Goal: Information Seeking & Learning: Learn about a topic

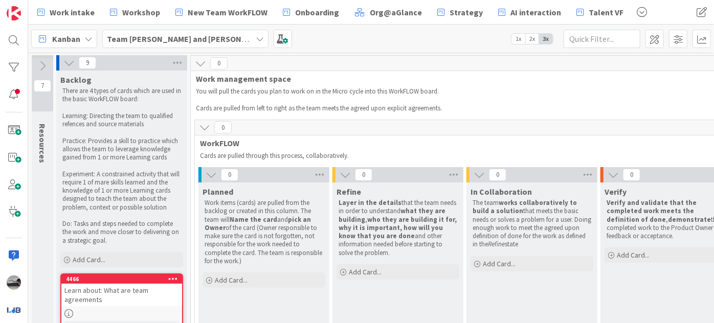
click at [73, 62] on icon at bounding box center [68, 62] width 11 height 11
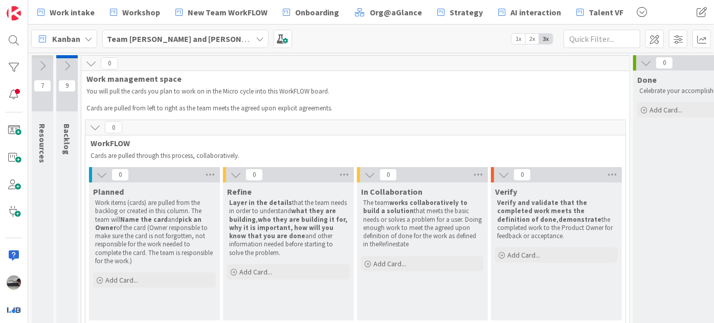
click at [102, 176] on icon at bounding box center [101, 174] width 11 height 11
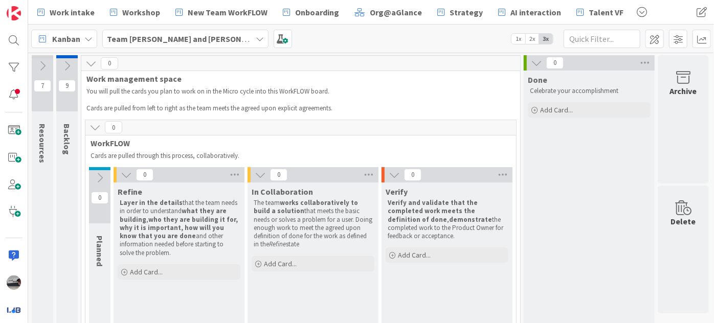
click at [125, 176] on icon at bounding box center [126, 174] width 11 height 11
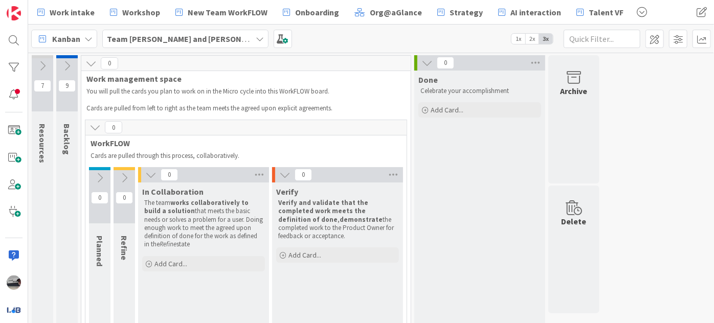
click at [148, 171] on icon at bounding box center [150, 174] width 11 height 11
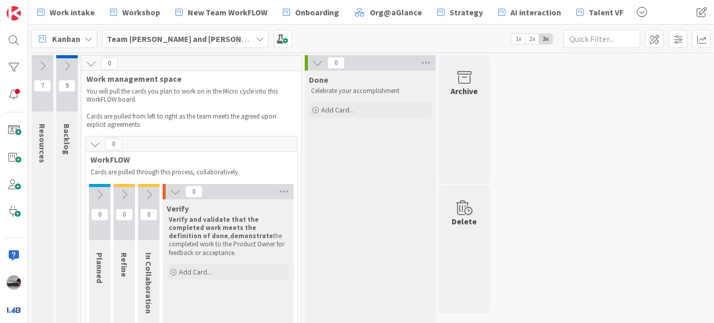
drag, startPoint x: 176, startPoint y: 191, endPoint x: 166, endPoint y: 188, distance: 10.0
click at [176, 191] on icon at bounding box center [175, 191] width 11 height 11
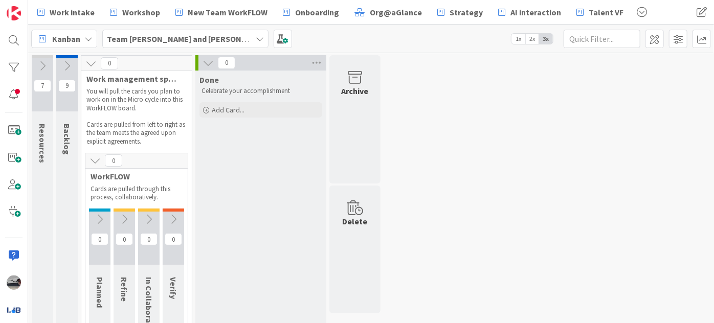
click at [97, 157] on icon at bounding box center [94, 160] width 11 height 11
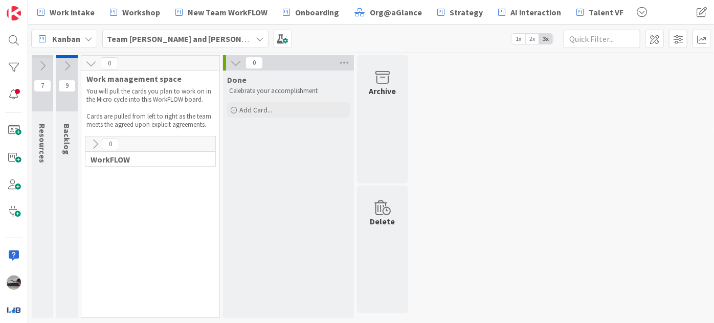
click at [87, 58] on icon at bounding box center [90, 63] width 11 height 11
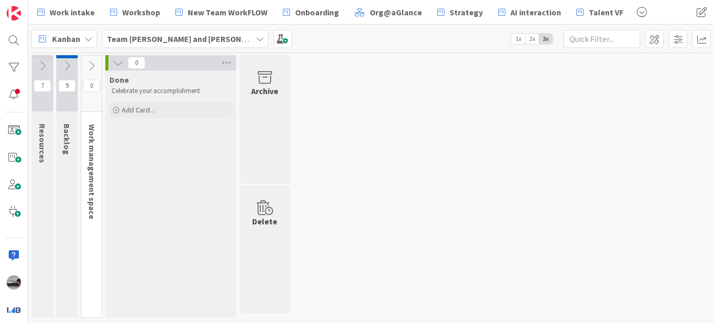
click at [117, 59] on icon at bounding box center [117, 62] width 11 height 11
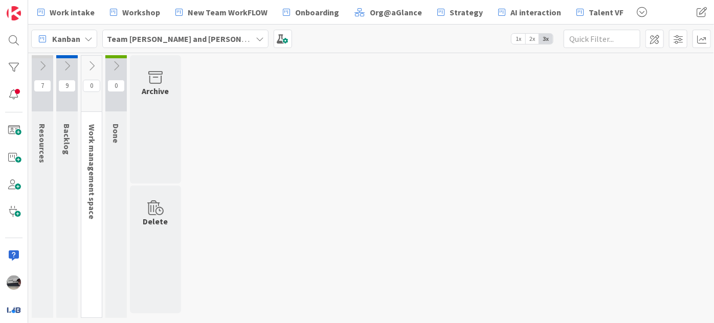
click at [41, 65] on icon at bounding box center [42, 65] width 11 height 11
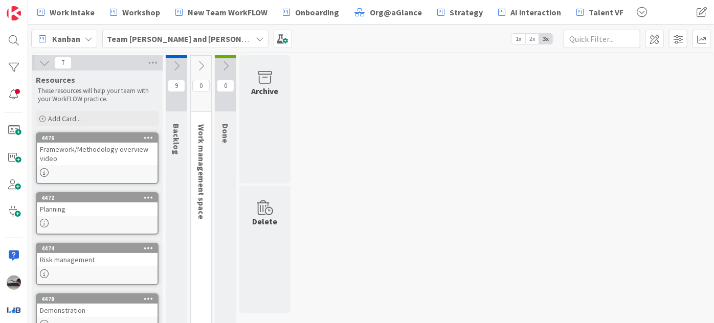
click at [96, 161] on div "Framework/Methodology overview video" at bounding box center [97, 154] width 121 height 22
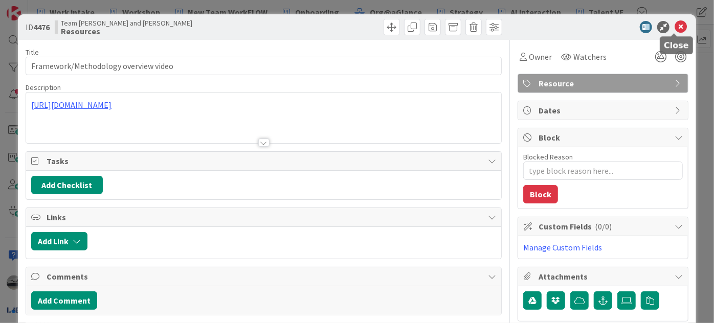
click at [679, 24] on icon at bounding box center [680, 27] width 12 height 12
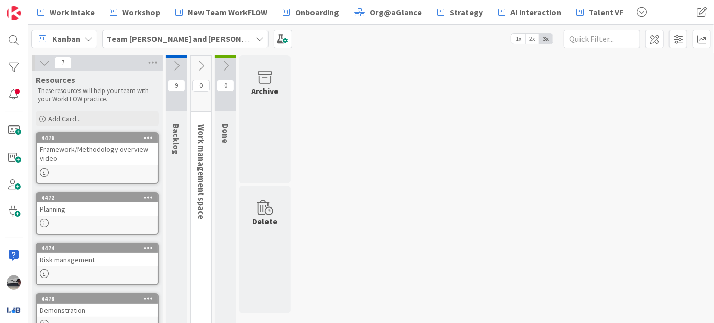
click at [41, 65] on icon at bounding box center [44, 62] width 11 height 11
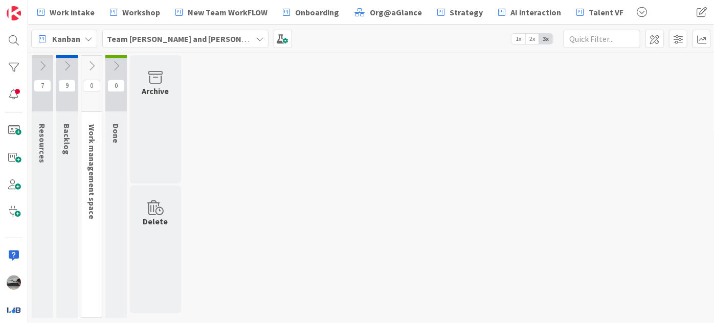
click at [65, 66] on icon at bounding box center [66, 65] width 11 height 11
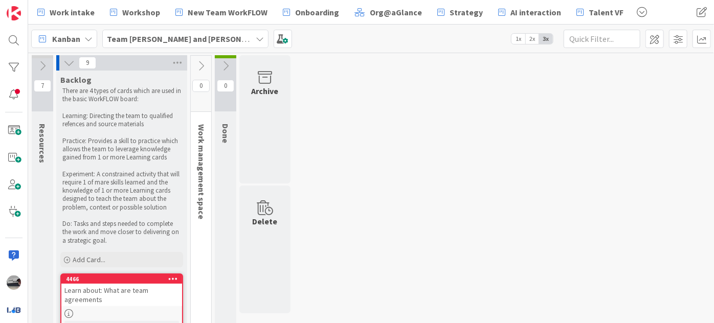
click at [197, 62] on icon at bounding box center [200, 65] width 11 height 11
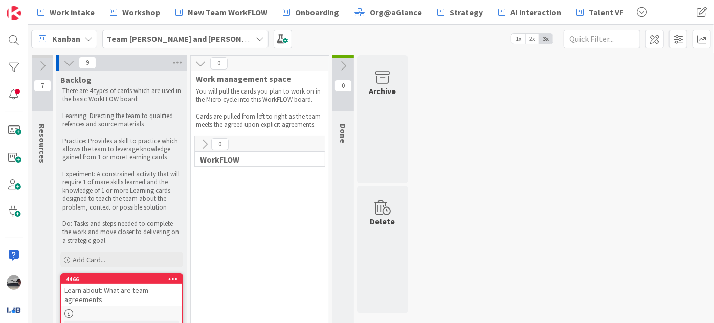
click at [205, 145] on icon at bounding box center [204, 144] width 11 height 11
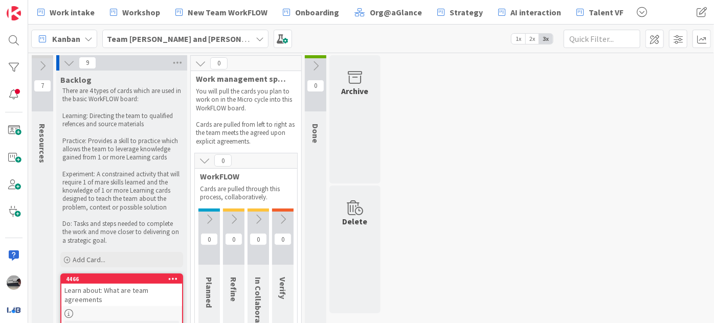
click at [211, 216] on icon at bounding box center [209, 219] width 11 height 11
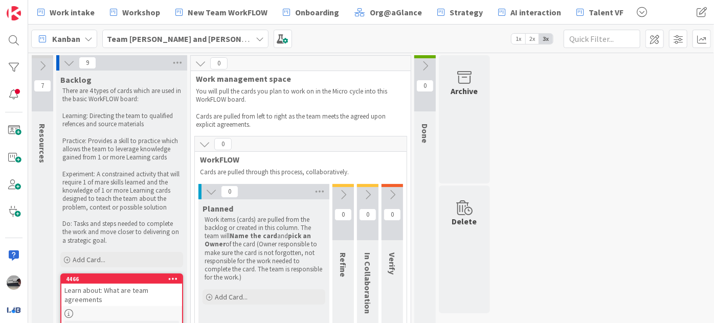
click at [346, 196] on icon at bounding box center [342, 194] width 11 height 11
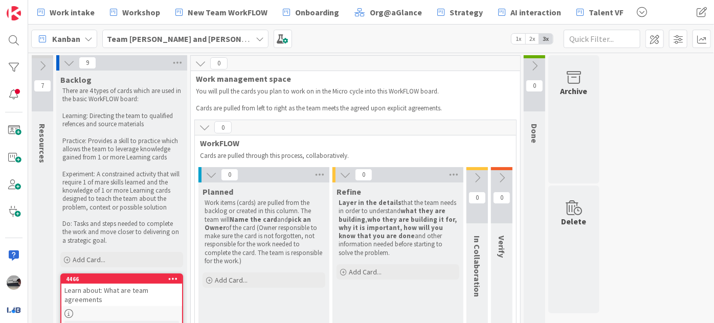
click at [480, 175] on icon at bounding box center [476, 177] width 11 height 11
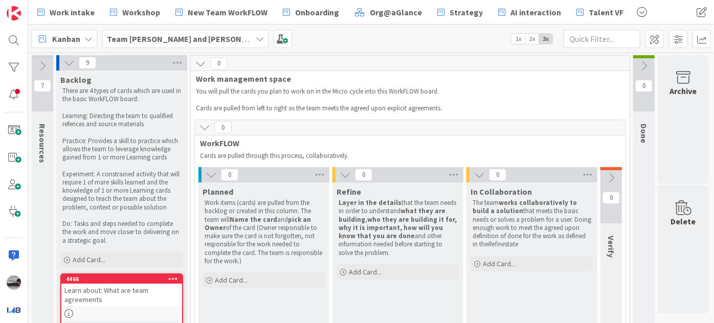
click at [612, 174] on icon at bounding box center [610, 177] width 11 height 11
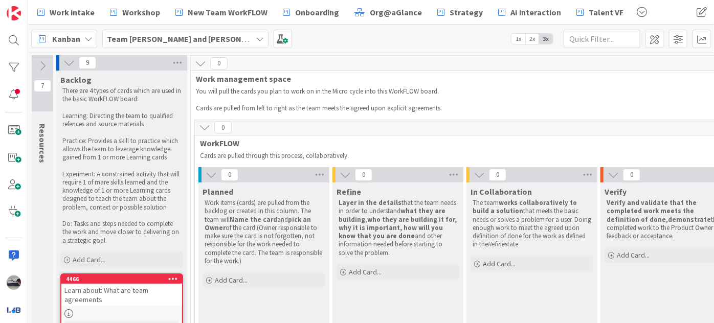
scroll to position [0, 114]
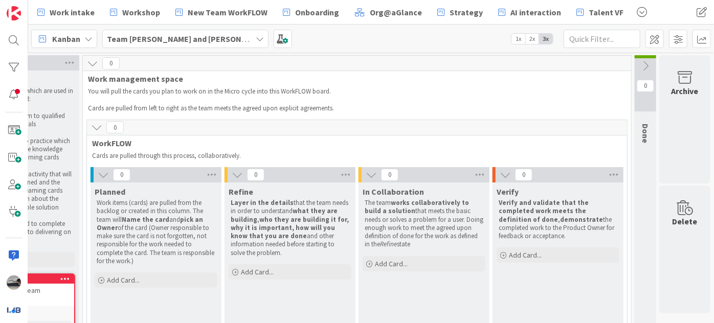
click at [640, 62] on icon at bounding box center [645, 65] width 11 height 11
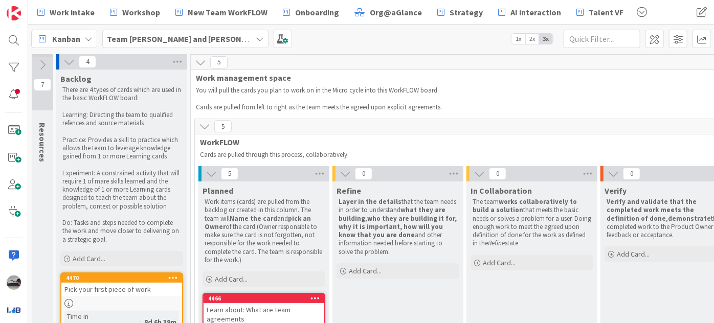
scroll to position [0, 0]
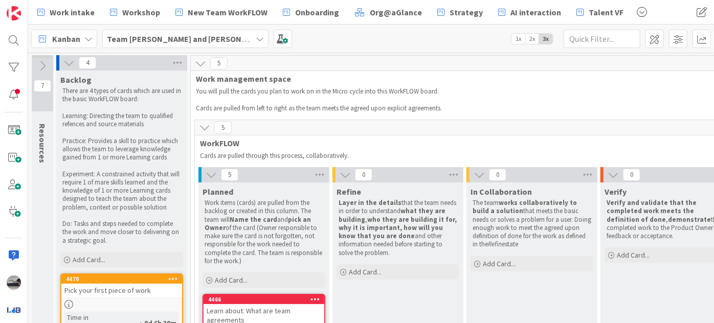
click at [65, 63] on icon at bounding box center [68, 62] width 11 height 11
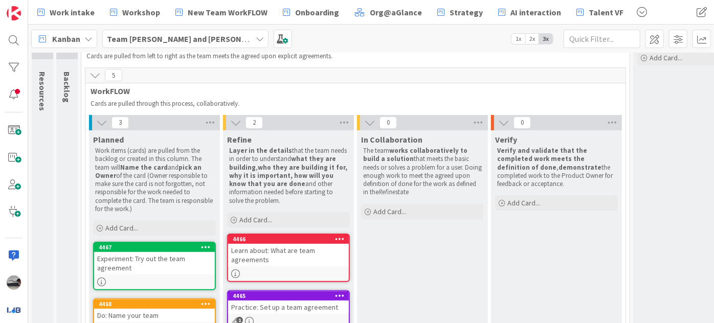
scroll to position [51, 0]
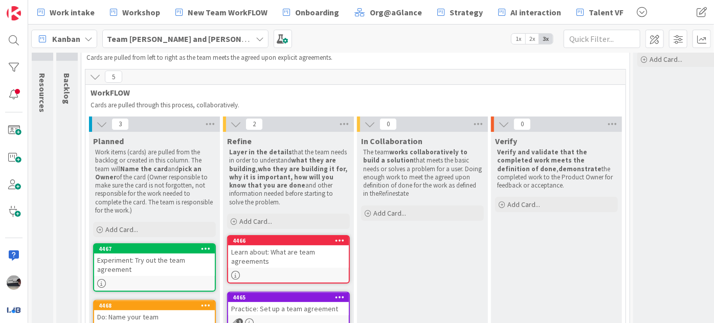
click at [297, 250] on div "Learn about: What are team agreements" at bounding box center [288, 256] width 121 height 22
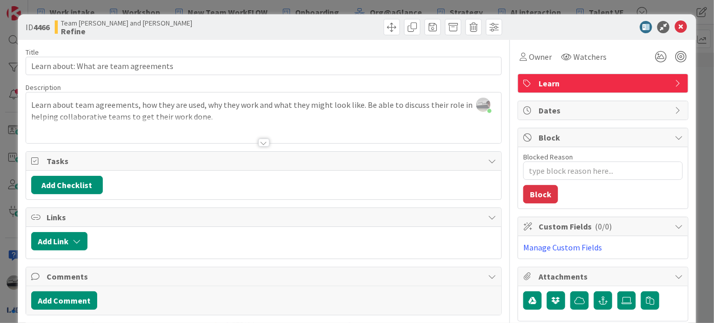
click at [186, 117] on div at bounding box center [263, 130] width 475 height 26
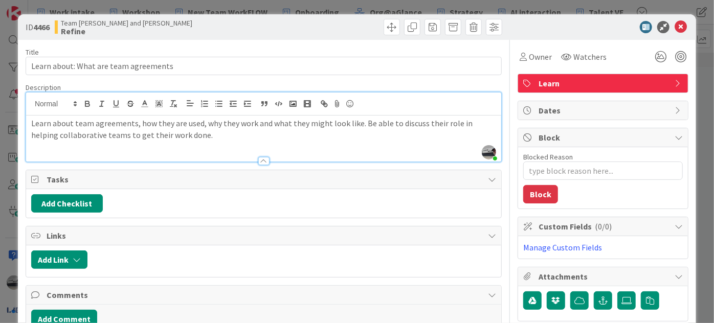
click at [178, 134] on p "Learn about team agreements, how they are used, why they work and what they mig…" at bounding box center [263, 129] width 465 height 23
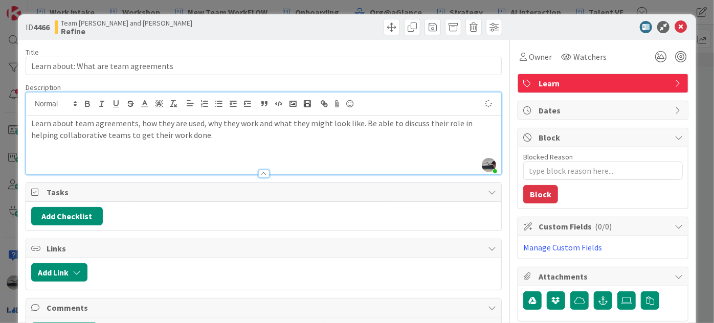
type textarea "x"
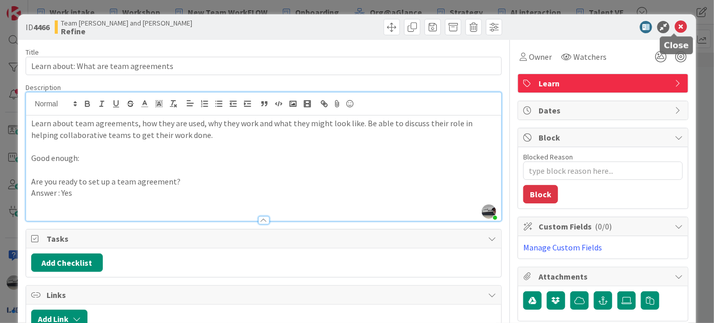
click at [677, 24] on icon at bounding box center [680, 27] width 12 height 12
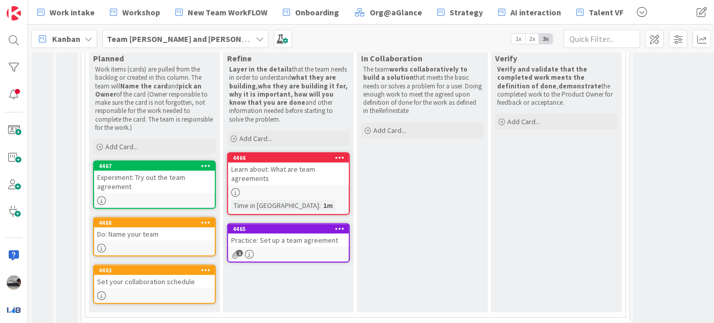
scroll to position [144, 0]
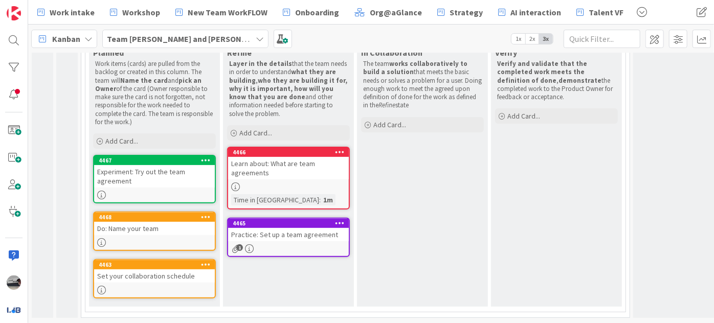
click at [299, 231] on div "Practice: Set up a team agreement" at bounding box center [288, 234] width 121 height 13
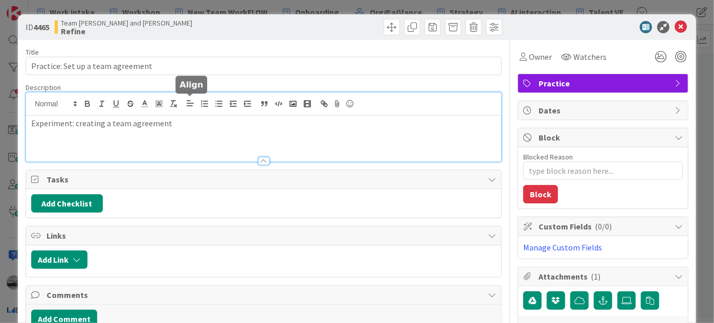
click at [192, 103] on div "Experiment: creating a team agreement" at bounding box center [263, 127] width 475 height 69
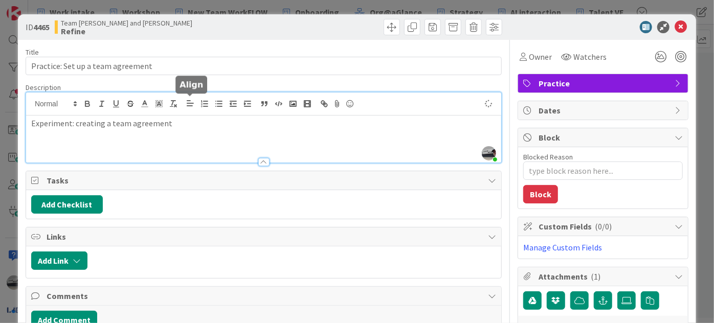
type textarea "x"
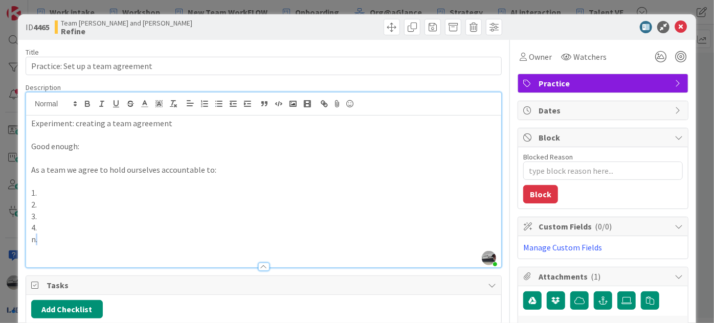
drag, startPoint x: 46, startPoint y: 236, endPoint x: 34, endPoint y: 235, distance: 12.3
click at [34, 235] on p "n." at bounding box center [263, 240] width 465 height 12
click at [56, 239] on p "n." at bounding box center [263, 240] width 465 height 12
click at [674, 21] on icon at bounding box center [680, 27] width 12 height 12
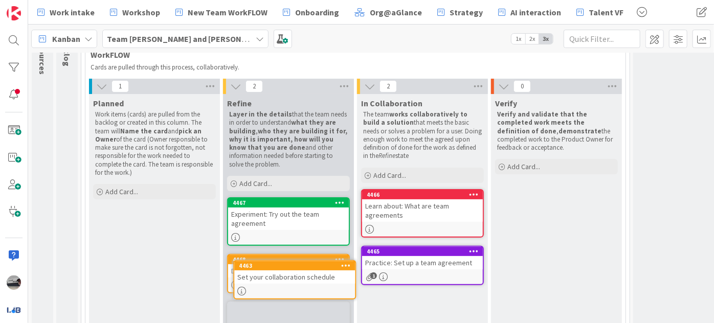
scroll to position [133, 0]
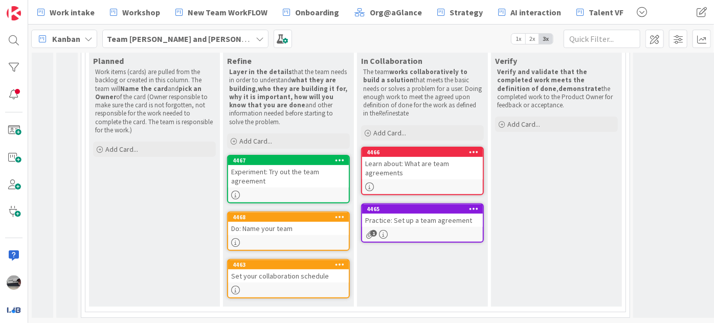
click at [291, 171] on div "Experiment: Try out the team agreement" at bounding box center [288, 176] width 121 height 22
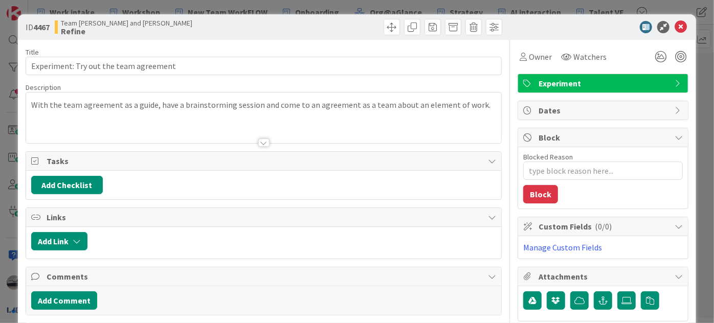
type textarea "x"
click at [78, 126] on div at bounding box center [263, 130] width 475 height 26
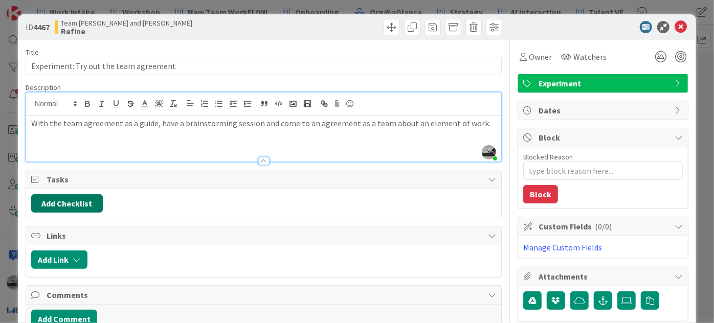
click at [65, 202] on button "Add Checklist" at bounding box center [67, 203] width 72 height 18
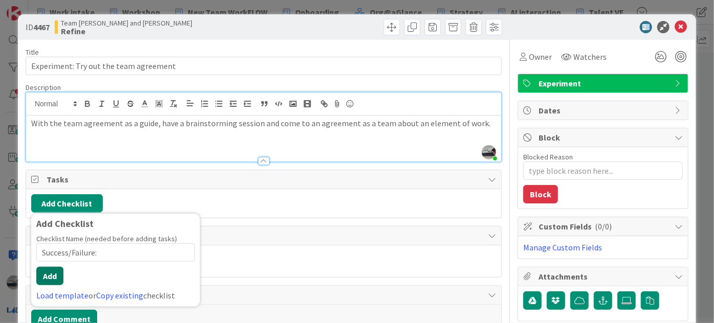
type input "Success/Failure:"
click at [56, 276] on button "Add" at bounding box center [49, 276] width 27 height 18
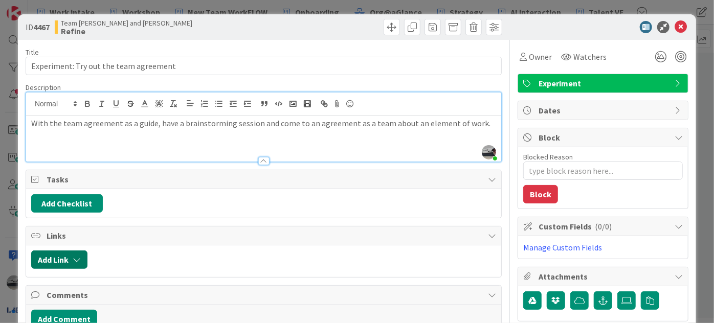
type textarea "x"
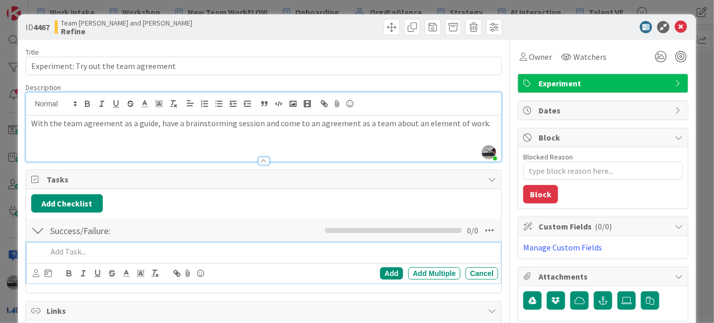
click at [75, 253] on p at bounding box center [270, 252] width 447 height 12
click at [49, 251] on p "We can complete 2 tasks" at bounding box center [270, 252] width 447 height 12
click at [201, 255] on p "S:We can complete 2 tasks" at bounding box center [270, 252] width 447 height 12
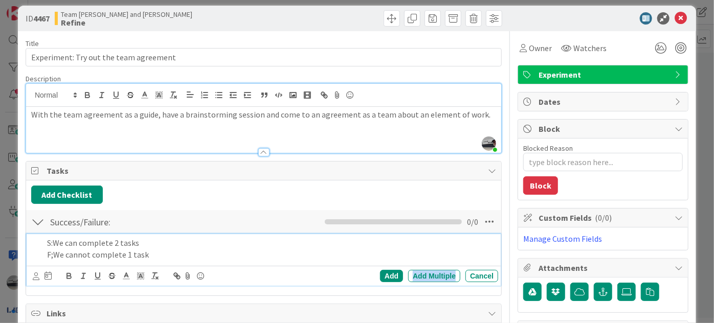
scroll to position [12, 0]
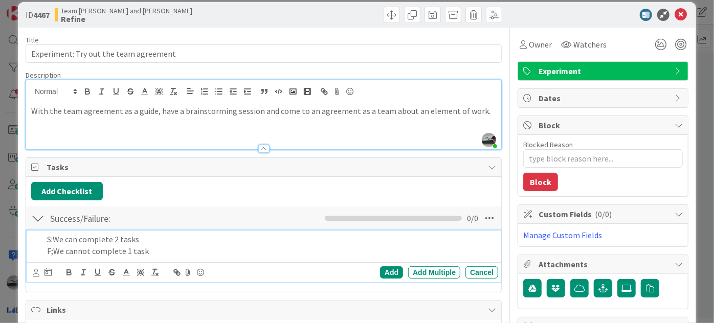
click at [146, 249] on p "F;We cannot complete 1 task" at bounding box center [270, 251] width 447 height 12
click at [159, 239] on p "S:We can complete 2 tasks" at bounding box center [270, 240] width 447 height 12
drag, startPoint x: 672, startPoint y: 14, endPoint x: 666, endPoint y: 20, distance: 8.7
click at [674, 14] on icon at bounding box center [680, 15] width 12 height 12
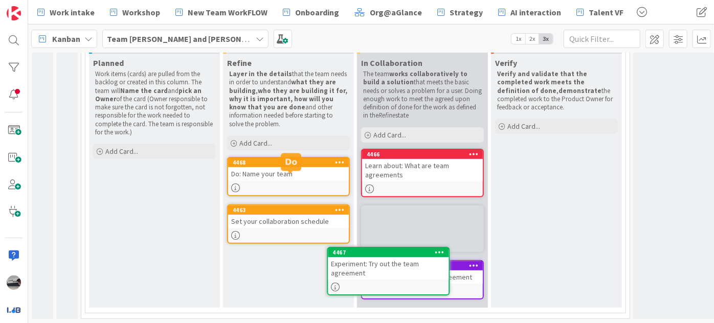
scroll to position [135, 0]
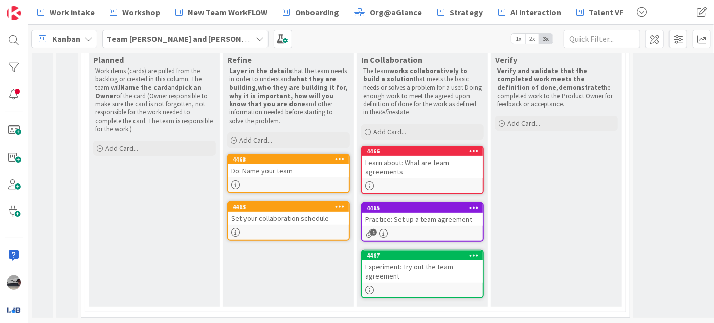
click at [290, 168] on div "Do: Name your team" at bounding box center [288, 170] width 121 height 13
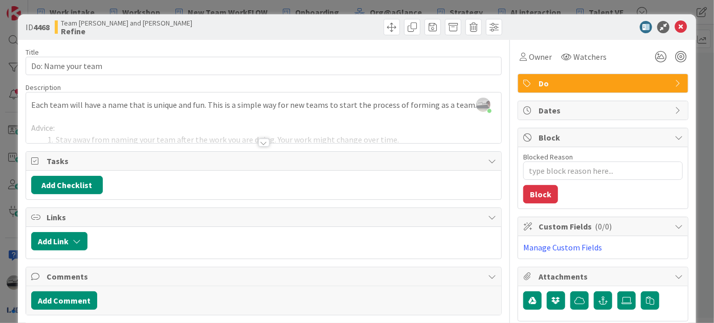
click at [258, 142] on div at bounding box center [263, 143] width 11 height 8
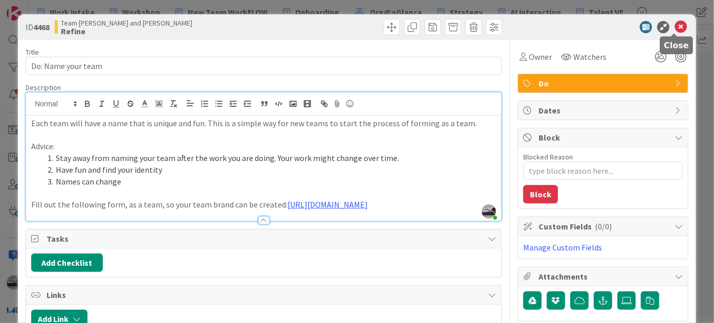
click at [674, 22] on icon at bounding box center [680, 27] width 12 height 12
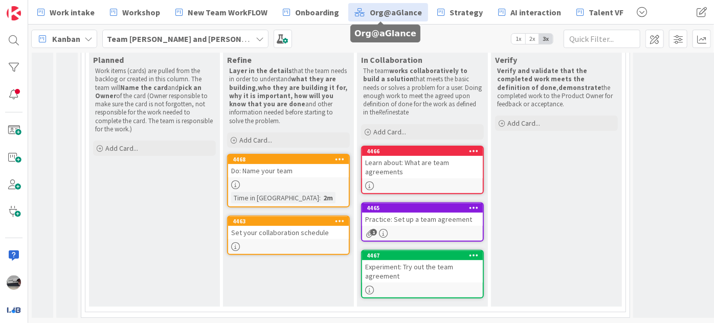
click at [395, 9] on span "Org@aGlance" at bounding box center [396, 12] width 52 height 12
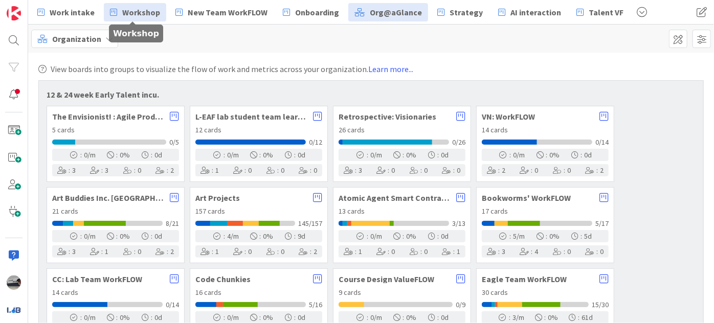
click at [150, 13] on span "Workshop" at bounding box center [141, 12] width 38 height 12
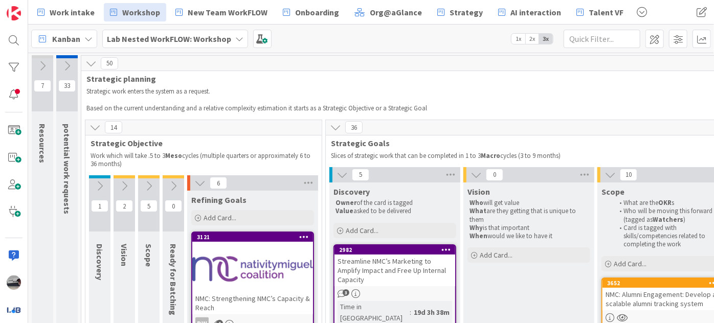
click at [94, 124] on icon at bounding box center [94, 127] width 11 height 11
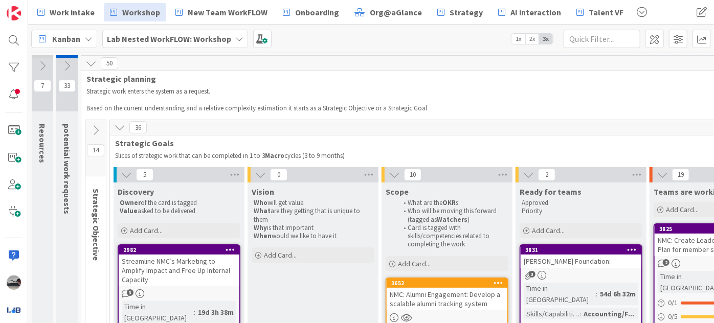
click at [124, 126] on icon at bounding box center [119, 127] width 11 height 11
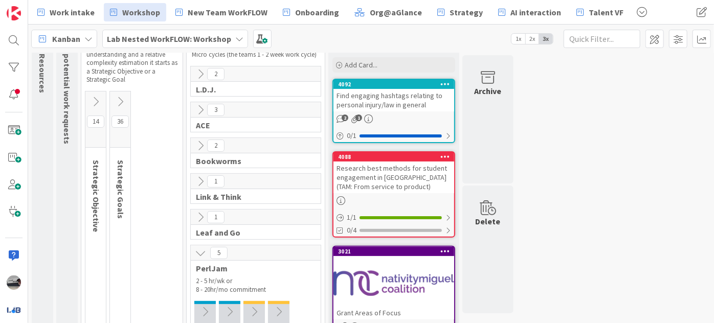
scroll to position [93, 0]
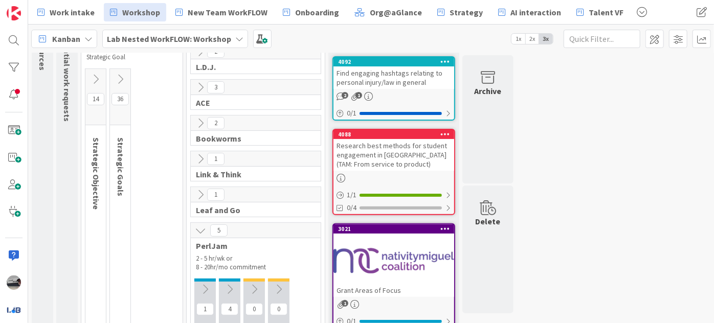
click at [203, 225] on icon at bounding box center [200, 230] width 11 height 11
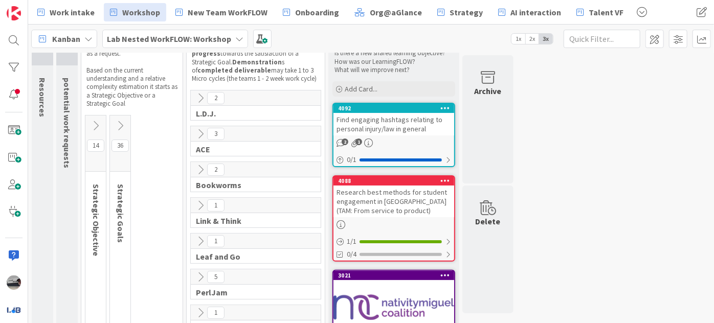
scroll to position [0, 0]
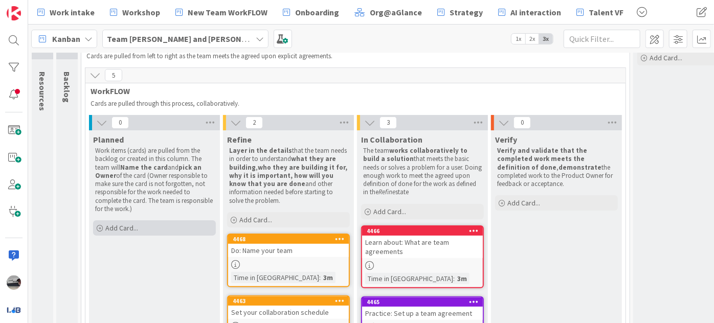
scroll to position [93, 0]
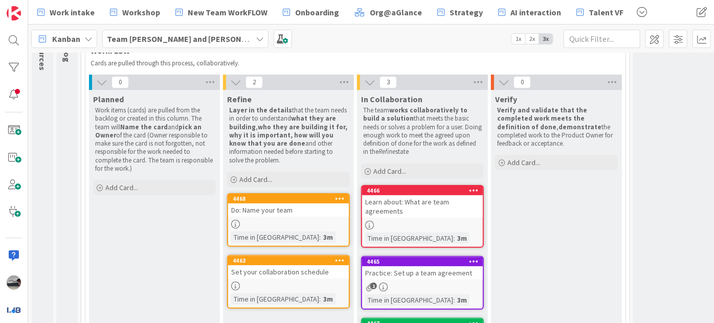
click at [299, 204] on div "Do: Name your team" at bounding box center [288, 210] width 121 height 13
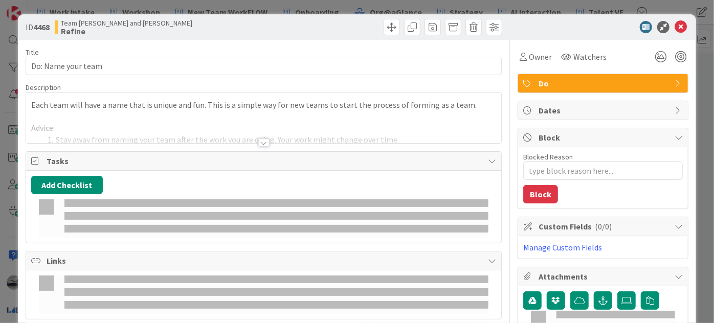
type textarea "x"
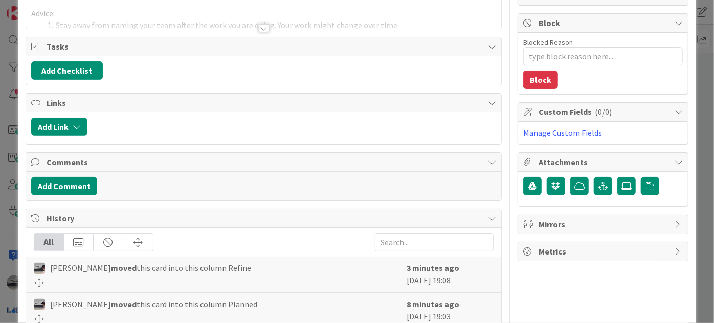
scroll to position [139, 0]
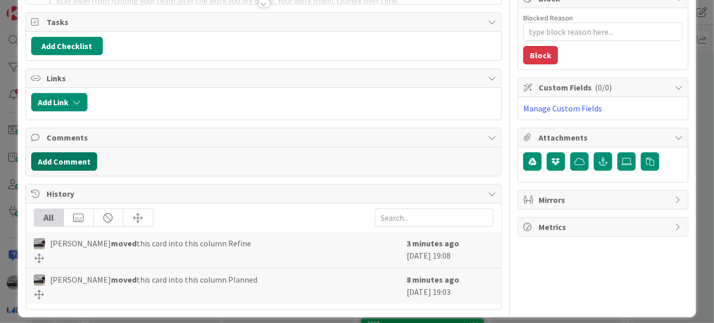
click at [59, 159] on button "Add Comment" at bounding box center [64, 161] width 66 height 18
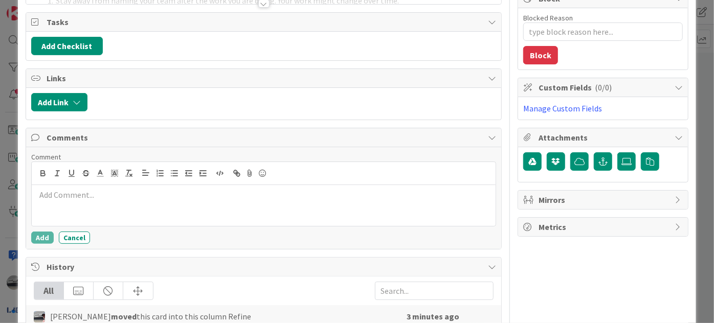
click at [87, 195] on p at bounding box center [264, 195] width 456 height 12
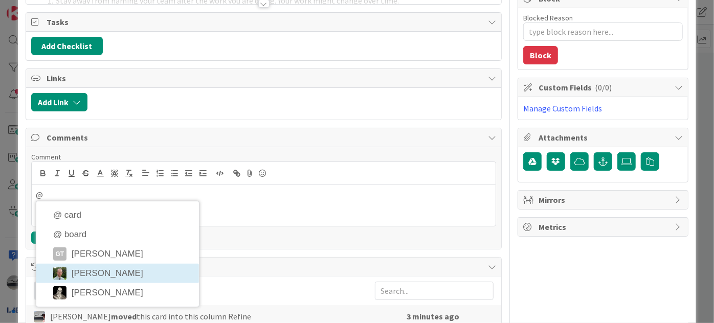
click at [142, 267] on li "[PERSON_NAME]" at bounding box center [117, 273] width 163 height 19
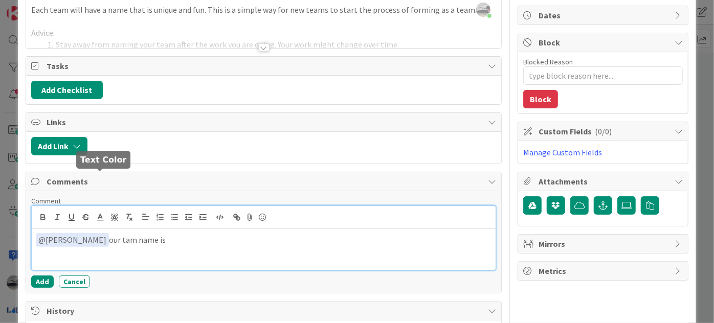
scroll to position [0, 0]
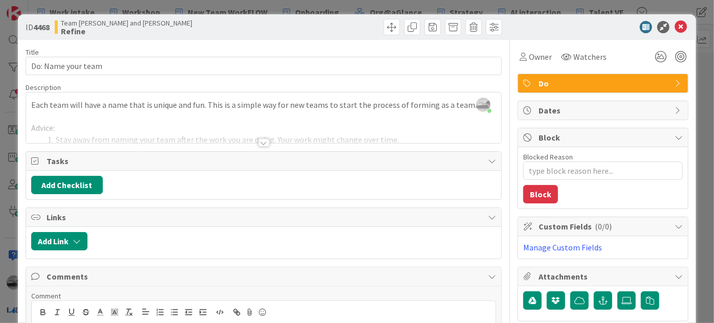
click at [258, 144] on div at bounding box center [263, 143] width 11 height 8
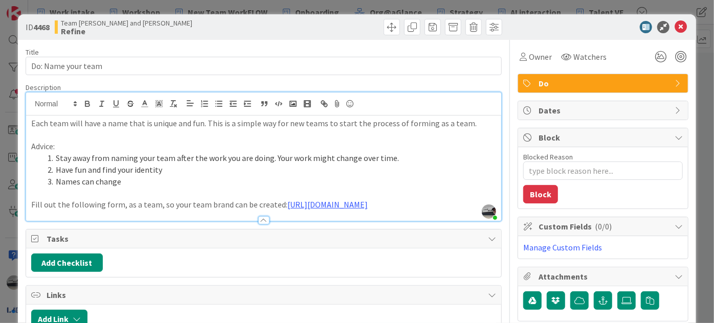
drag, startPoint x: 32, startPoint y: 202, endPoint x: 586, endPoint y: 271, distance: 558.5
click at [586, 271] on div "Title 18 / 128 Do: Name your team Description [PERSON_NAME] just joined Each te…" at bounding box center [357, 320] width 663 height 560
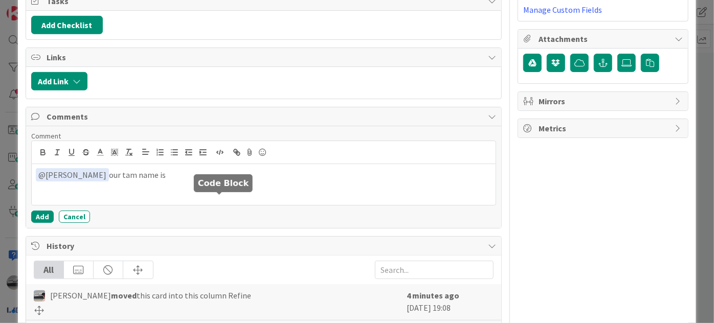
scroll to position [295, 0]
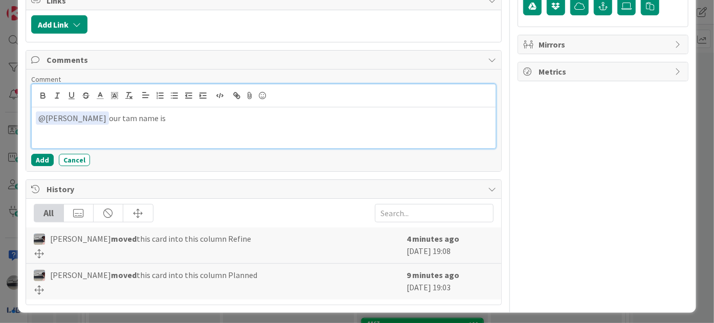
click at [193, 120] on p "﻿ @ [PERSON_NAME] ﻿ our tam name is" at bounding box center [264, 118] width 456 height 14
drag, startPoint x: 131, startPoint y: 117, endPoint x: 119, endPoint y: 117, distance: 12.3
click at [119, 117] on p "﻿ @ [PERSON_NAME] ﻿ our tam name is" at bounding box center [264, 118] width 456 height 14
drag, startPoint x: 221, startPoint y: 118, endPoint x: 6, endPoint y: 99, distance: 216.1
click at [6, 99] on div "ID 4468 Team [PERSON_NAME] and [PERSON_NAME] Title 18 / 128 Do: Name your team …" at bounding box center [357, 161] width 714 height 323
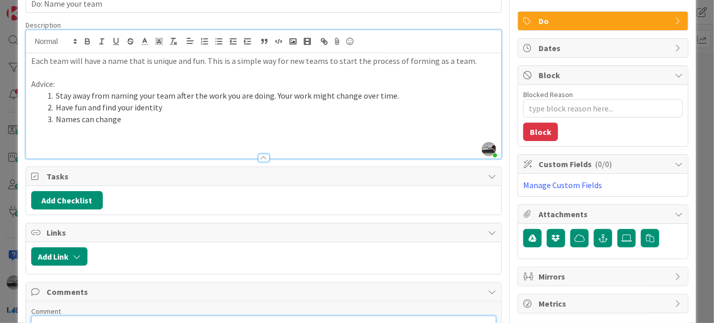
scroll to position [0, 0]
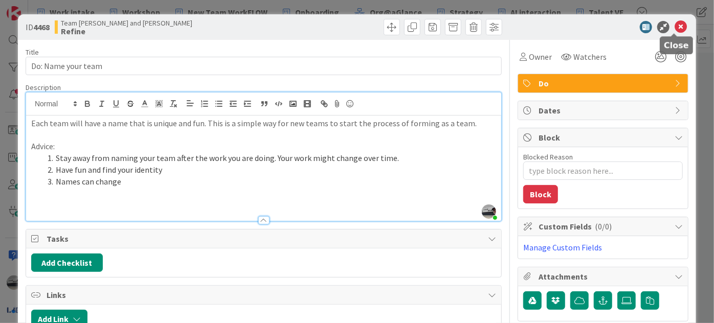
click at [674, 28] on icon at bounding box center [680, 27] width 12 height 12
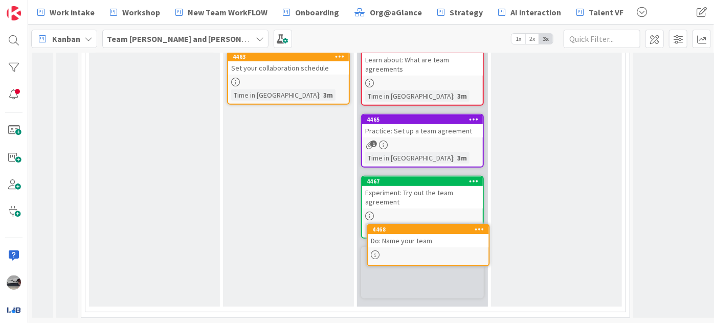
scroll to position [226, 0]
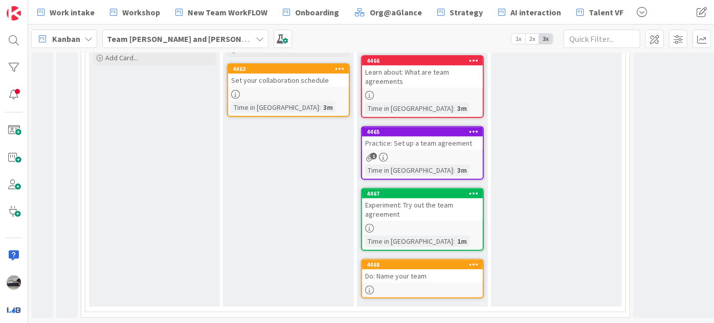
click at [293, 77] on div "Set your collaboration schedule" at bounding box center [288, 80] width 121 height 13
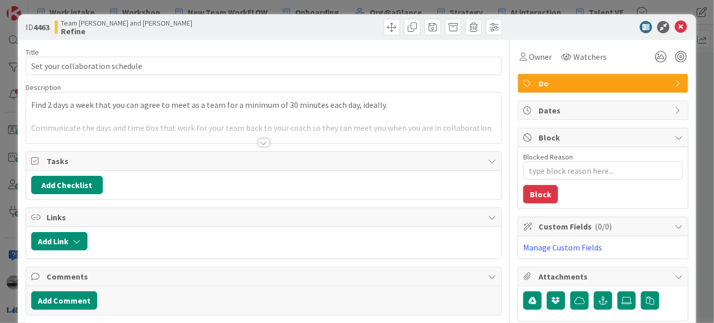
click at [260, 143] on div at bounding box center [263, 143] width 11 height 8
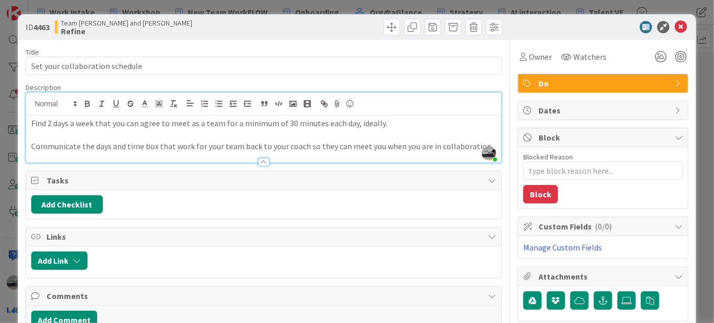
click at [483, 141] on p "Communicate the days and time box that work for your team back to your coach so…" at bounding box center [263, 147] width 465 height 12
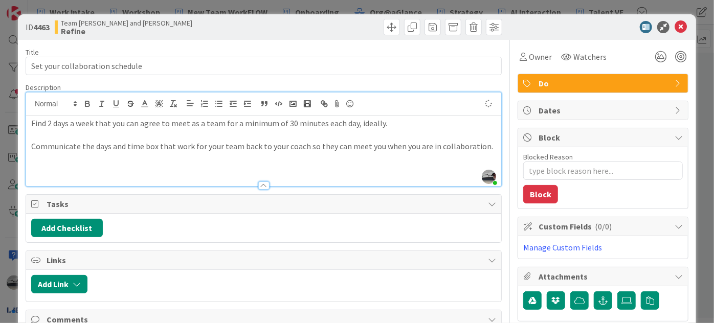
type textarea "x"
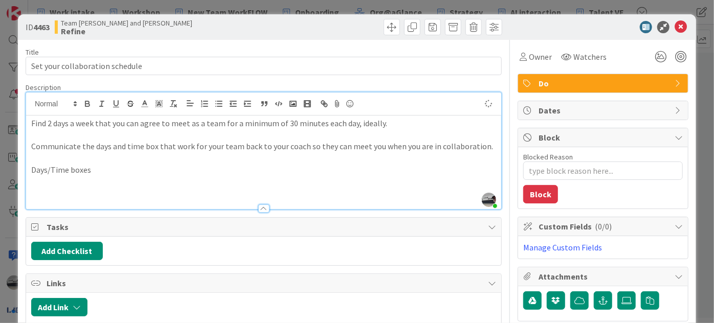
type textarea "x"
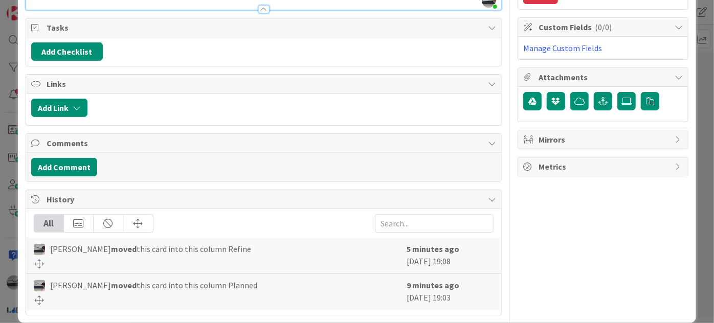
scroll to position [210, 0]
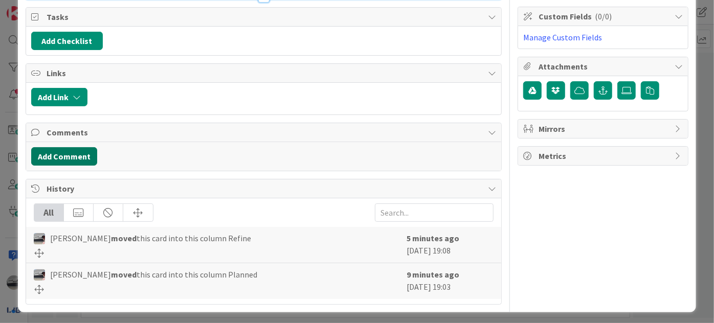
click at [56, 155] on button "Add Comment" at bounding box center [64, 156] width 66 height 18
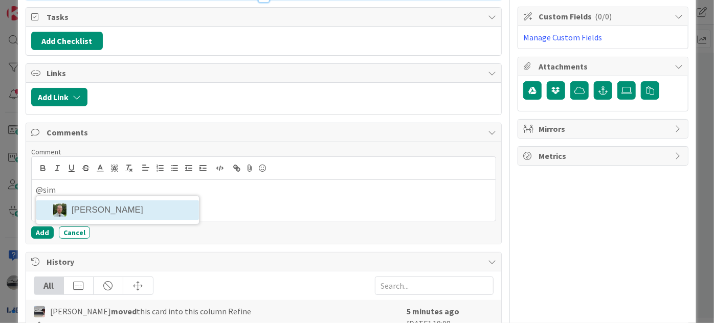
click at [121, 208] on li "[PERSON_NAME]" at bounding box center [117, 209] width 163 height 19
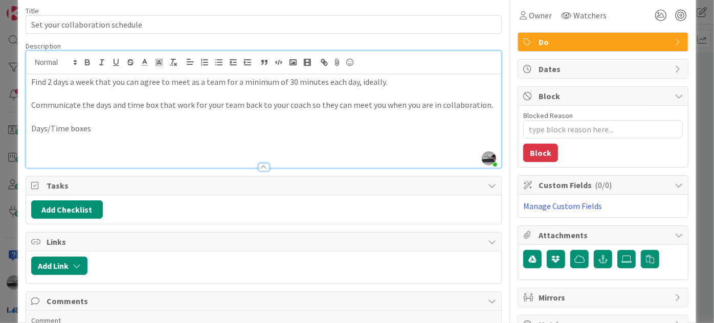
scroll to position [0, 0]
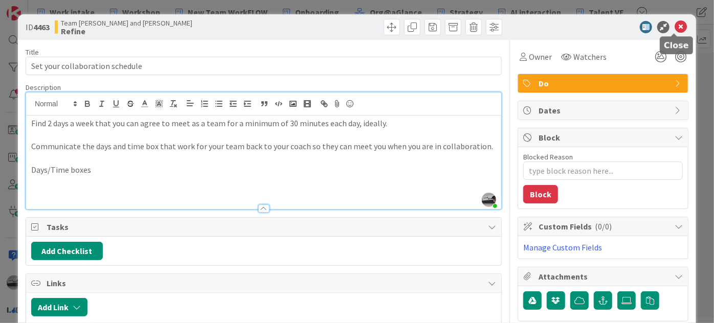
click at [674, 25] on icon at bounding box center [680, 27] width 12 height 12
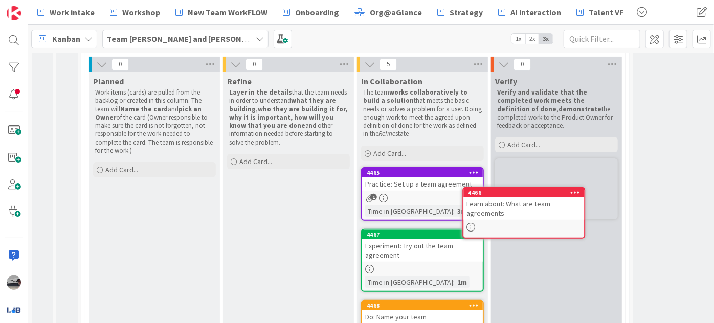
scroll to position [112, 0]
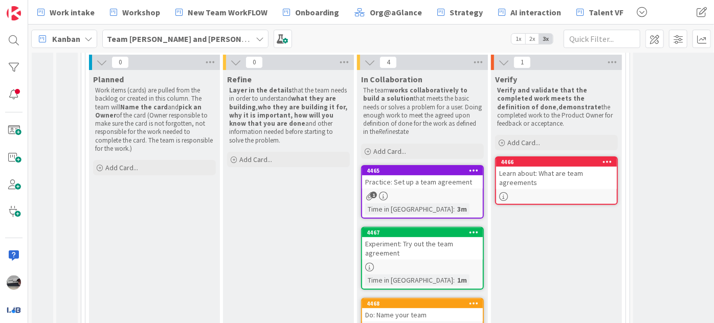
click at [418, 182] on div "Practice: Set up a team agreement" at bounding box center [422, 181] width 121 height 13
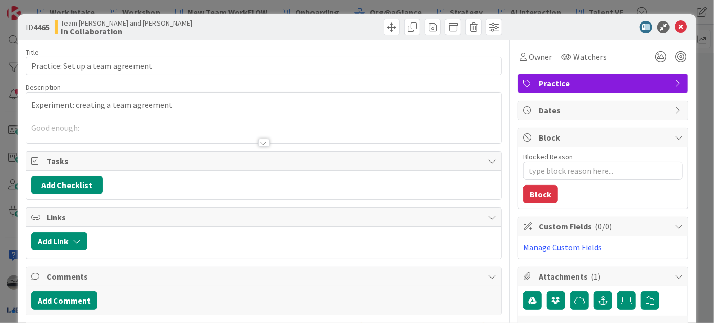
click at [259, 140] on div at bounding box center [263, 143] width 11 height 8
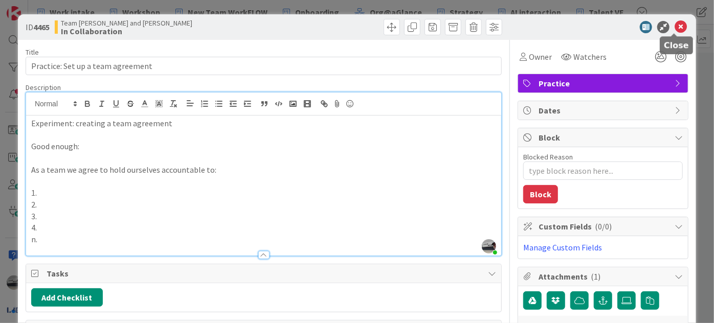
click at [674, 28] on icon at bounding box center [680, 27] width 12 height 12
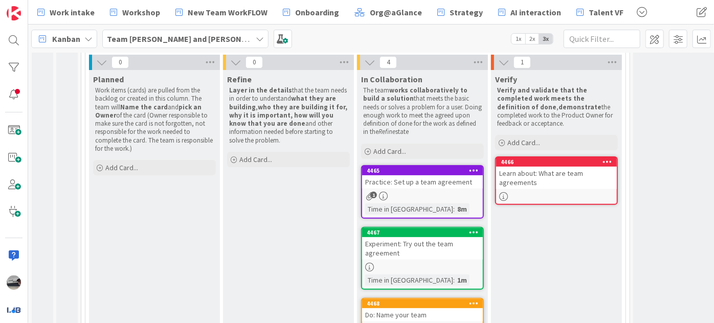
click at [528, 179] on div "Learn about: What are team agreements" at bounding box center [556, 178] width 121 height 22
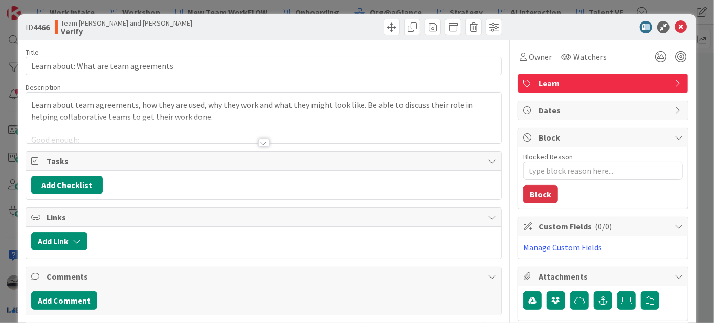
click at [258, 143] on div at bounding box center [263, 143] width 11 height 8
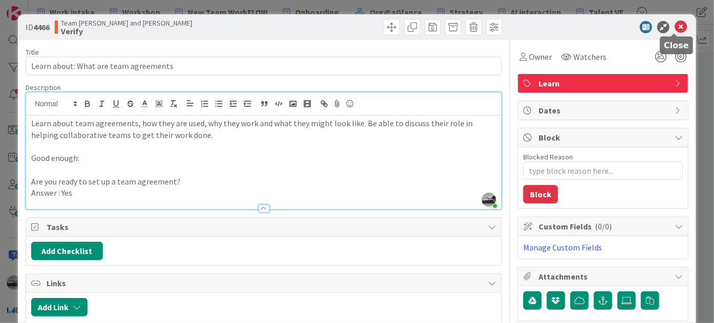
click at [674, 25] on icon at bounding box center [680, 27] width 12 height 12
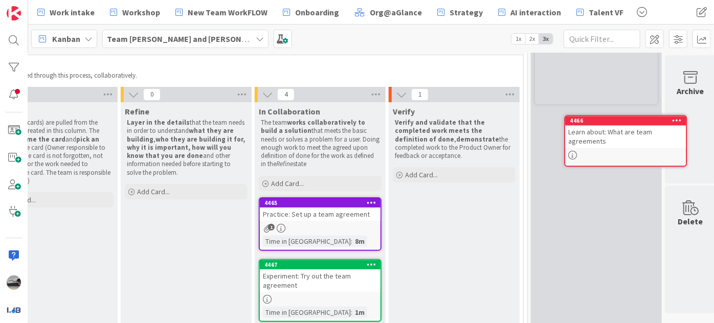
scroll to position [66, 114]
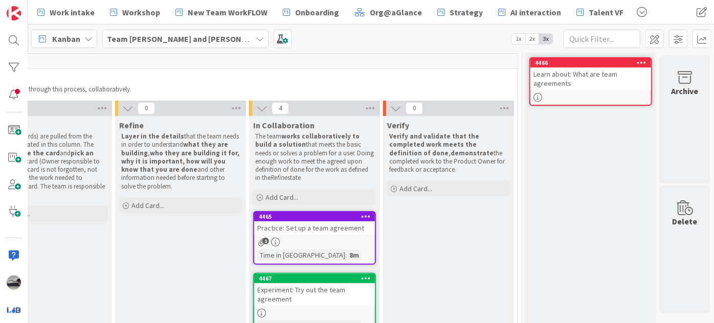
click at [322, 228] on div "Practice: Set up a team agreement" at bounding box center [314, 227] width 121 height 13
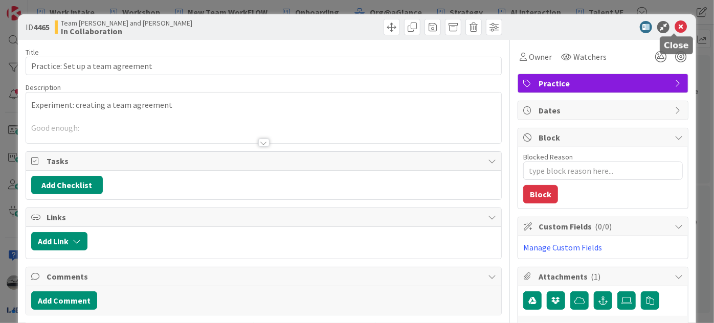
click at [675, 22] on icon at bounding box center [680, 27] width 12 height 12
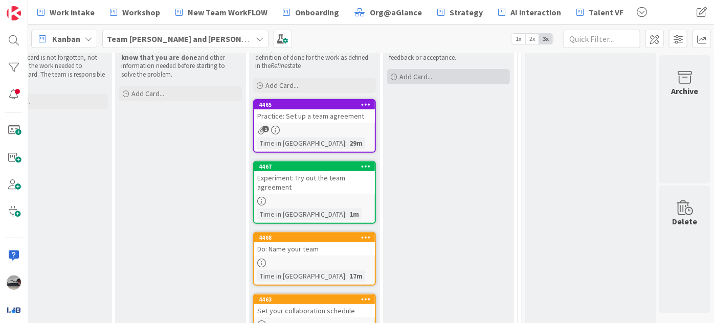
scroll to position [202, 114]
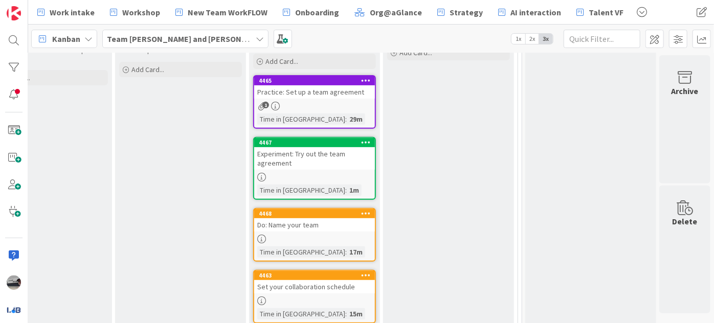
click at [330, 96] on div "Practice: Set up a team agreement" at bounding box center [314, 91] width 121 height 13
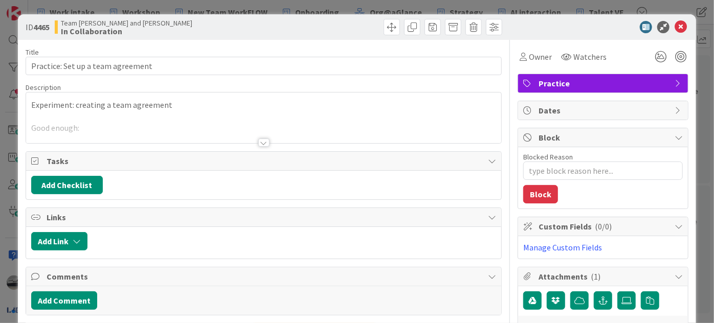
click at [263, 141] on div at bounding box center [263, 143] width 11 height 8
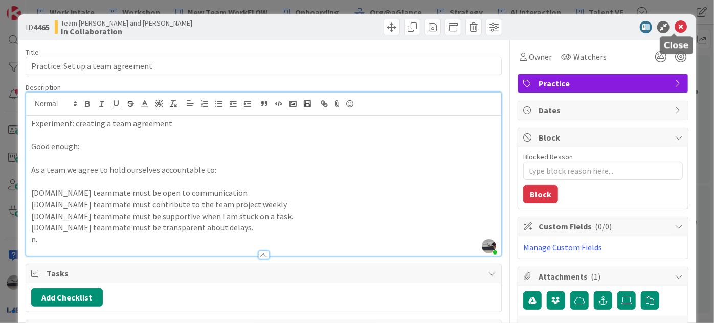
click at [676, 27] on icon at bounding box center [680, 27] width 12 height 12
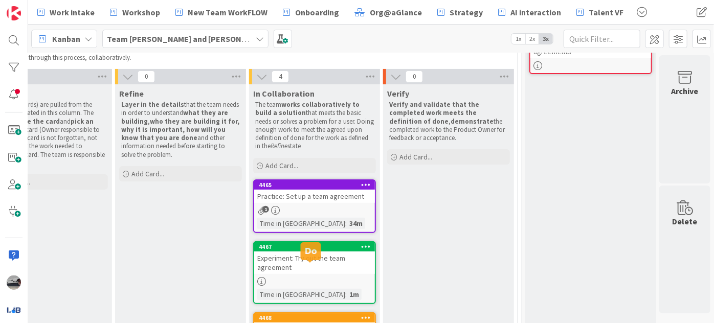
scroll to position [0, 114]
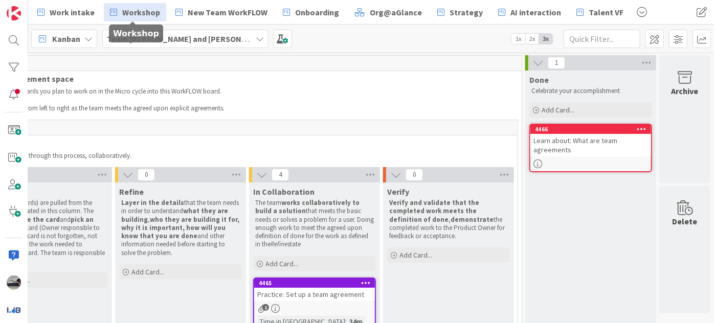
click at [123, 13] on span "Workshop" at bounding box center [141, 12] width 38 height 12
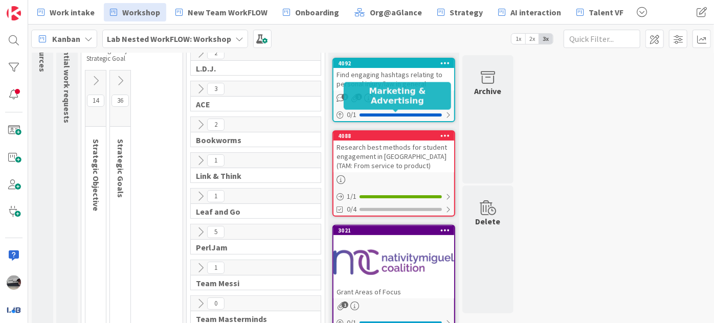
scroll to position [93, 0]
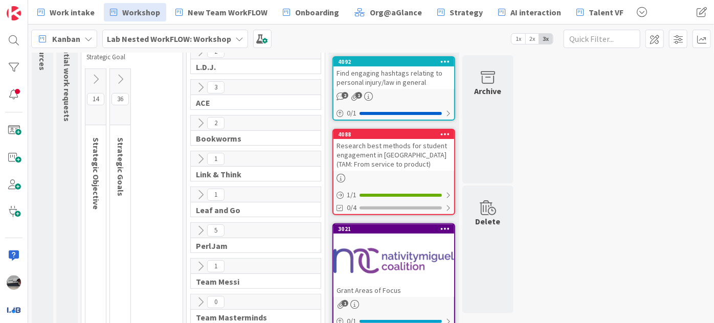
click at [429, 77] on div "Find engaging hashtags relating to personal injury/law in general" at bounding box center [393, 77] width 121 height 22
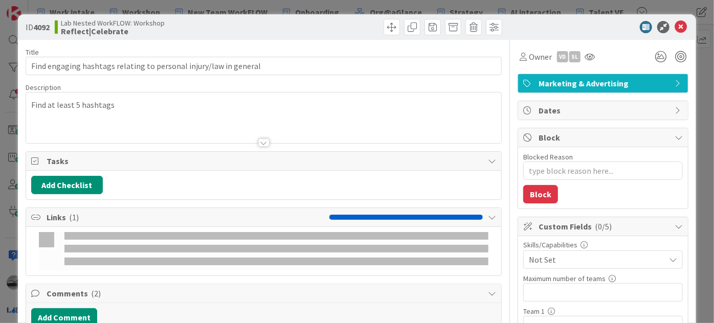
type textarea "x"
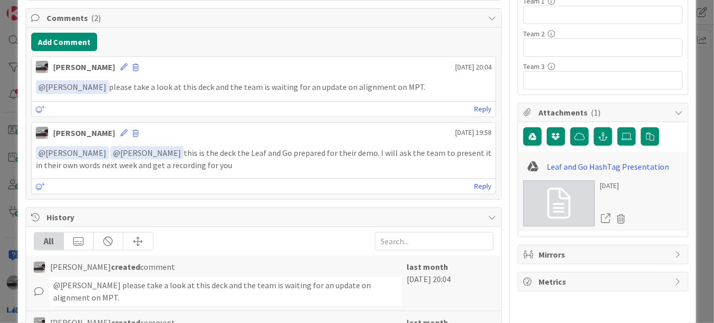
scroll to position [325, 0]
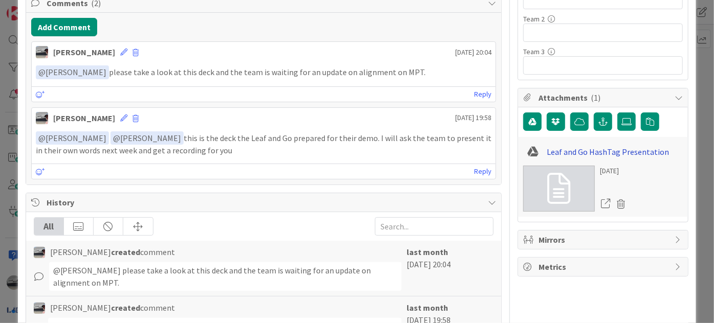
click at [580, 148] on link "Leaf and Go HashTag Presentation" at bounding box center [608, 152] width 122 height 12
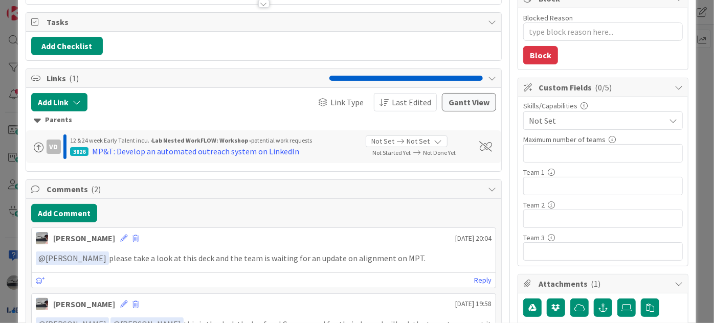
scroll to position [0, 0]
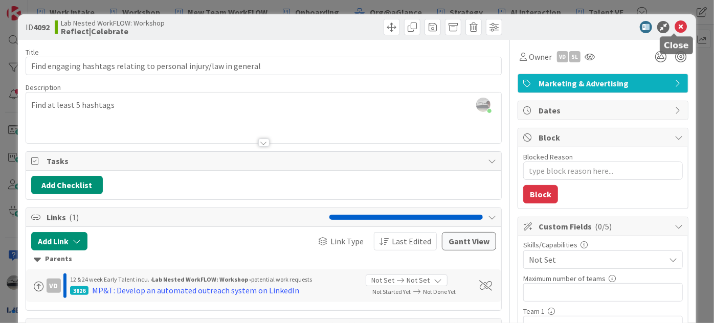
click at [676, 24] on icon at bounding box center [680, 27] width 12 height 12
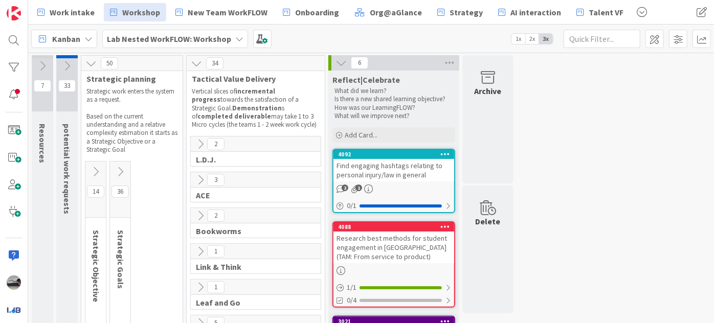
click at [70, 62] on icon at bounding box center [66, 65] width 11 height 11
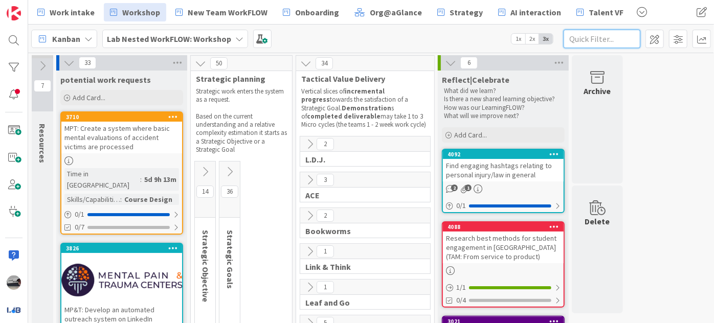
click at [589, 44] on input "text" at bounding box center [601, 39] width 77 height 18
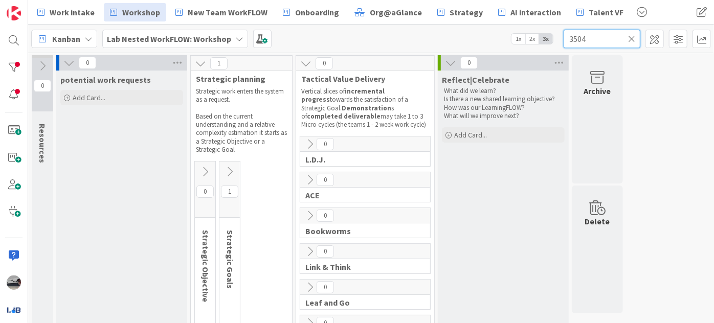
type input "3504"
click at [227, 170] on icon at bounding box center [229, 171] width 11 height 11
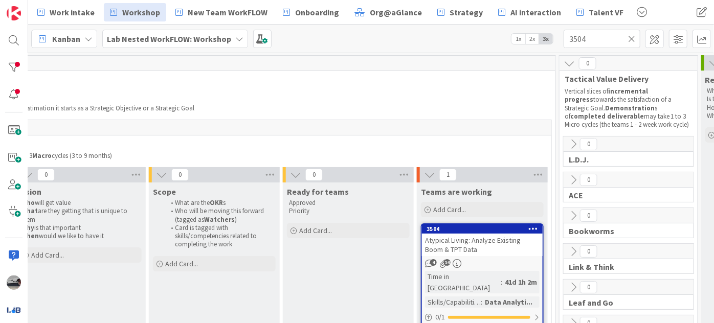
scroll to position [0, 364]
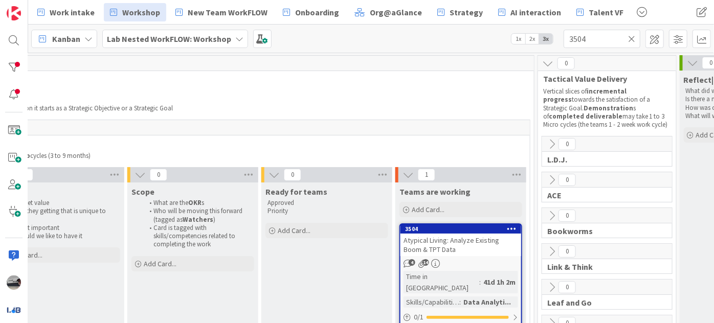
click at [453, 246] on div "Atypical Living: Analyze Existing Boom & TPT Data" at bounding box center [460, 245] width 121 height 22
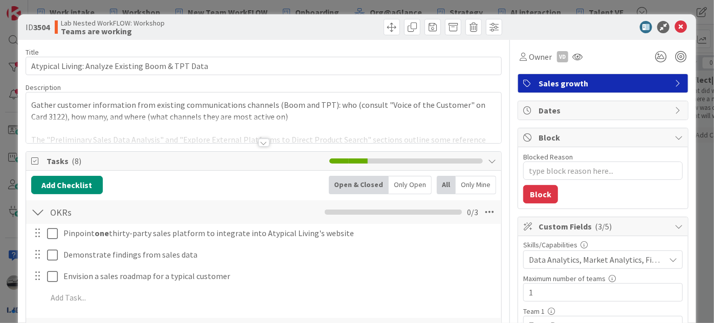
type textarea "x"
click at [258, 141] on div at bounding box center [263, 143] width 11 height 8
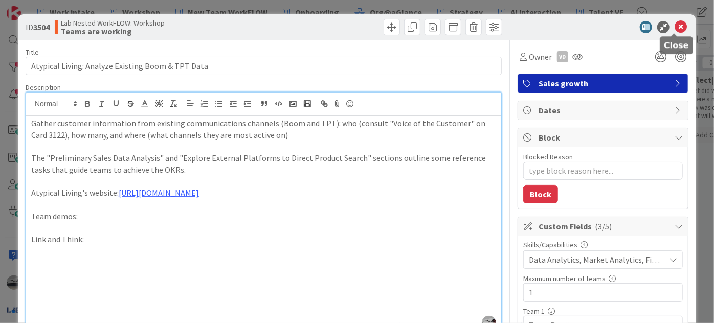
click at [674, 23] on icon at bounding box center [680, 27] width 12 height 12
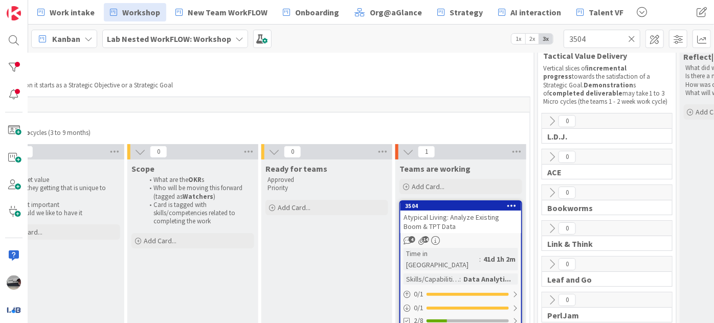
click at [219, 36] on b "Lab Nested WorkFLOW: Workshop" at bounding box center [169, 39] width 124 height 10
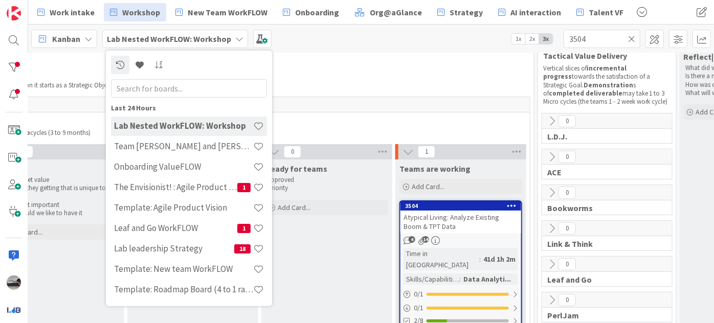
click at [212, 81] on input "text" at bounding box center [189, 88] width 156 height 18
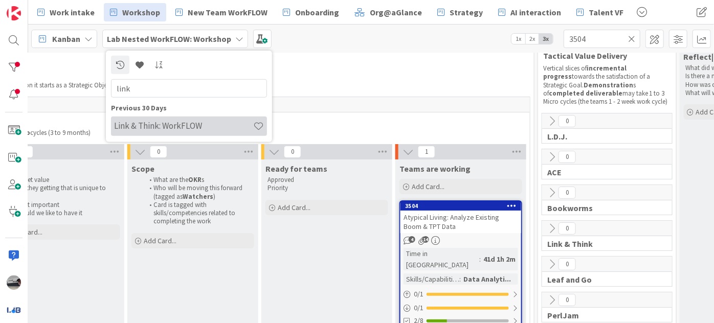
type input "link"
click at [189, 122] on h4 "Link & Think: WorkFLOW" at bounding box center [183, 126] width 139 height 10
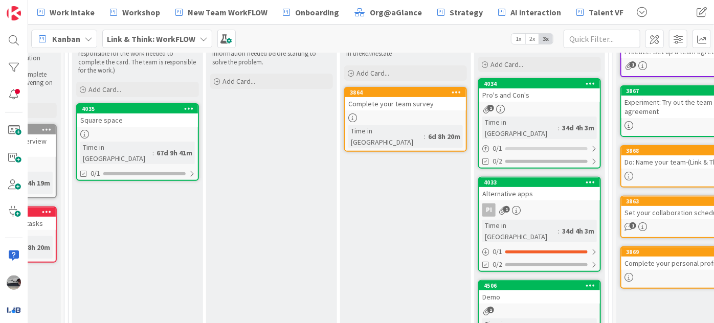
scroll to position [186, 236]
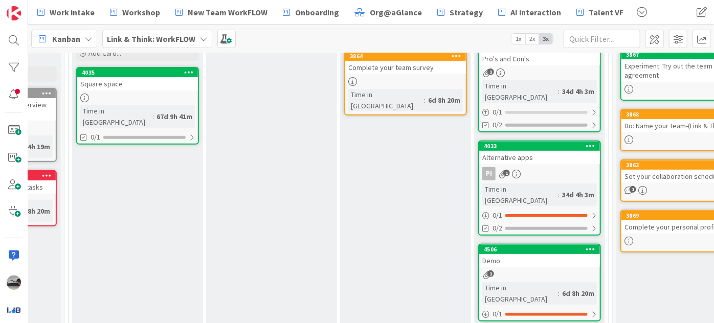
click at [530, 254] on div "Demo" at bounding box center [539, 260] width 121 height 13
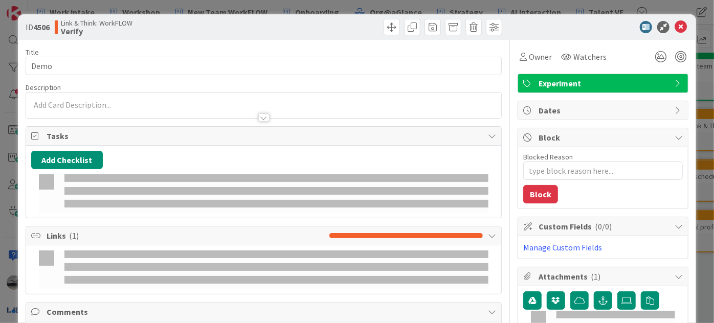
type textarea "x"
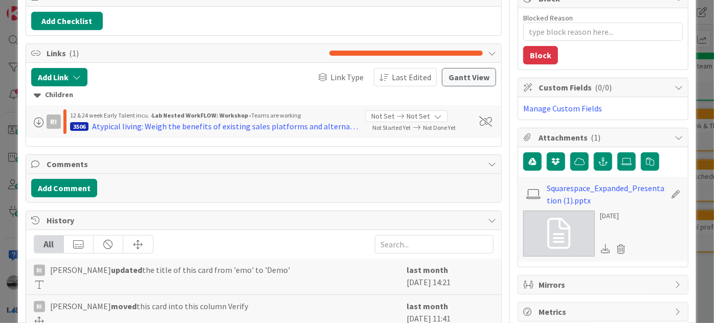
scroll to position [186, 0]
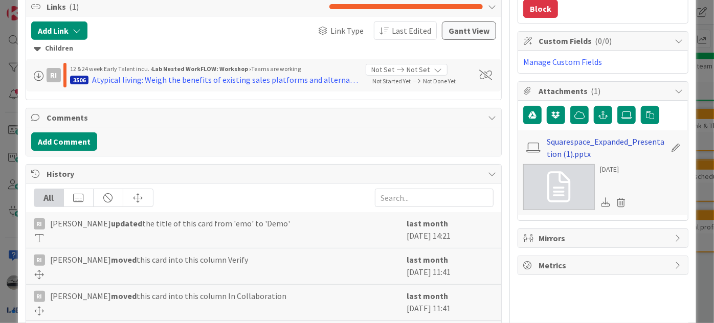
click at [575, 140] on link "Squarespace_Expanded_Presentation (1).pptx" at bounding box center [606, 147] width 119 height 25
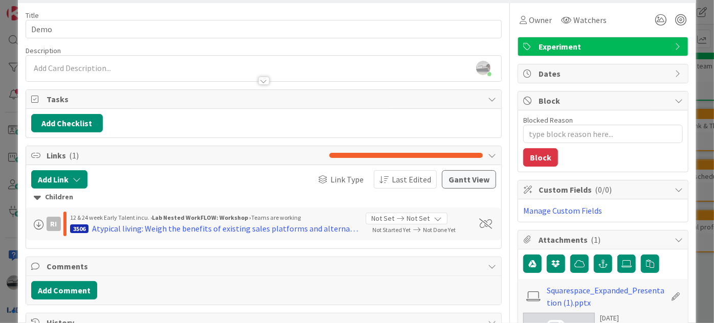
scroll to position [0, 0]
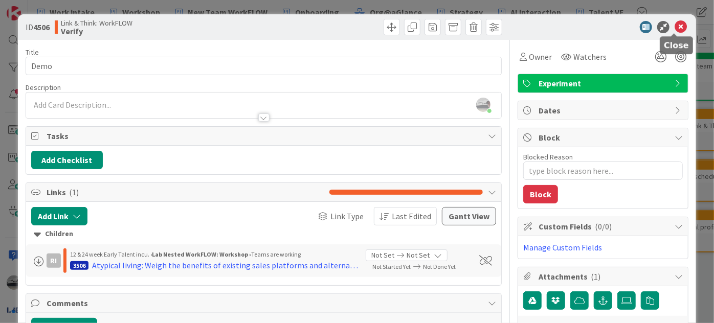
drag, startPoint x: 673, startPoint y: 24, endPoint x: 662, endPoint y: 26, distance: 11.4
click at [674, 24] on icon at bounding box center [680, 27] width 12 height 12
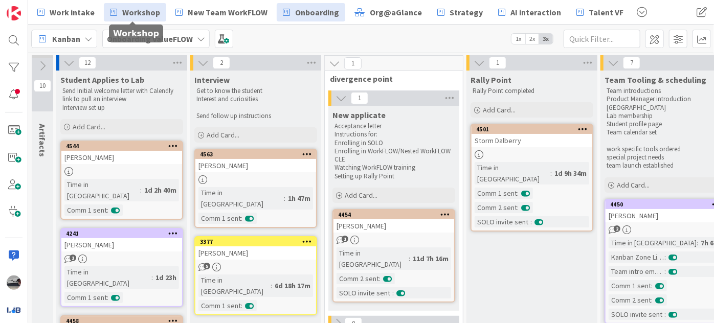
click at [123, 10] on span "Workshop" at bounding box center [141, 12] width 38 height 12
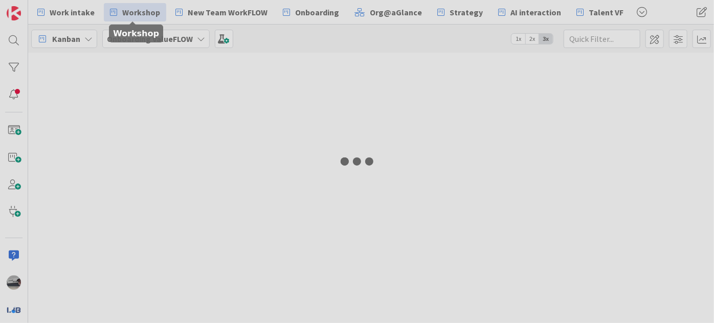
type input "3504"
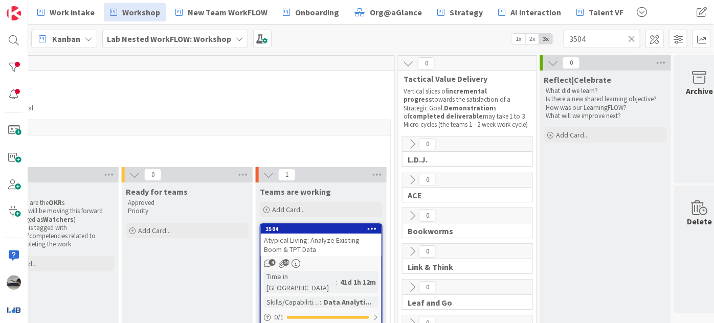
scroll to position [0, 519]
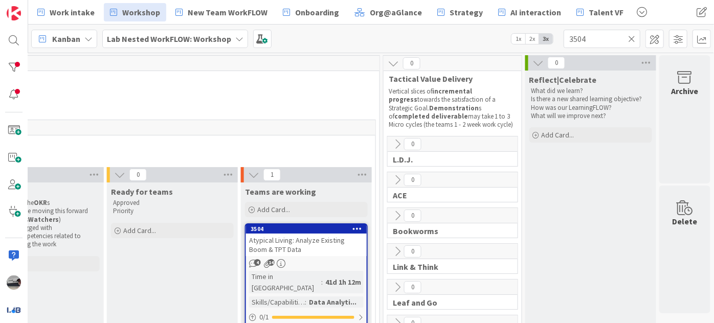
click at [316, 242] on span "Atypical Living: Analyze Existing Boom & TPT Data" at bounding box center [297, 245] width 96 height 18
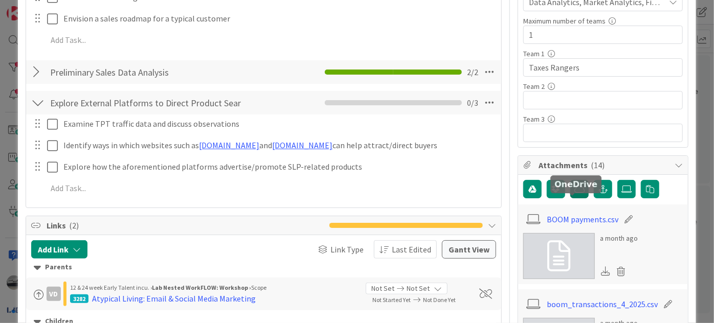
scroll to position [279, 0]
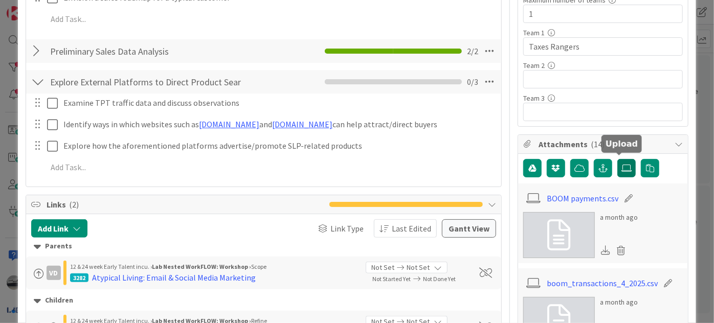
click at [621, 164] on icon at bounding box center [626, 168] width 10 height 8
click at [617, 159] on input "file" at bounding box center [617, 159] width 0 height 0
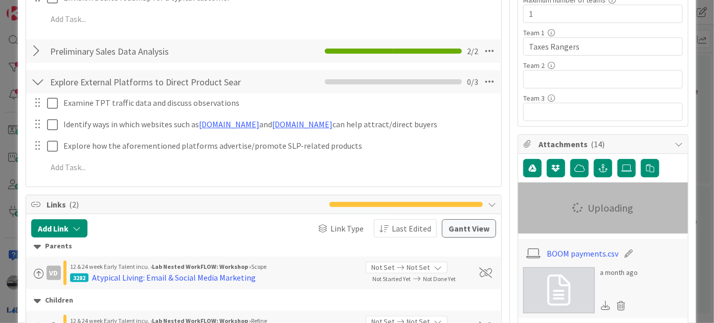
type textarea "x"
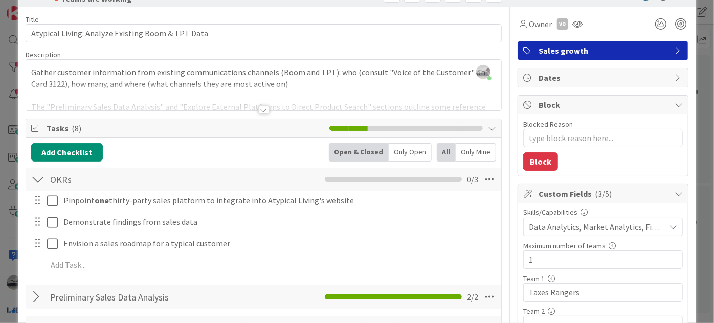
scroll to position [0, 0]
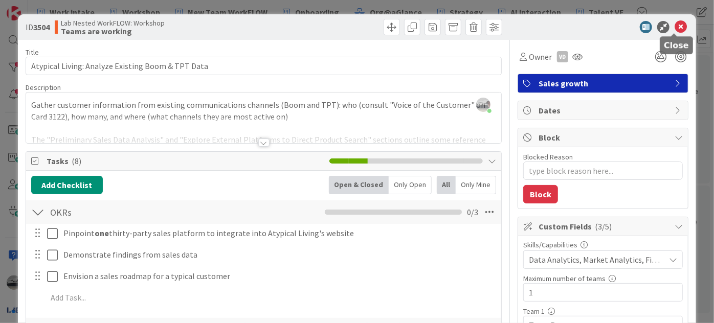
click at [674, 29] on icon at bounding box center [680, 27] width 12 height 12
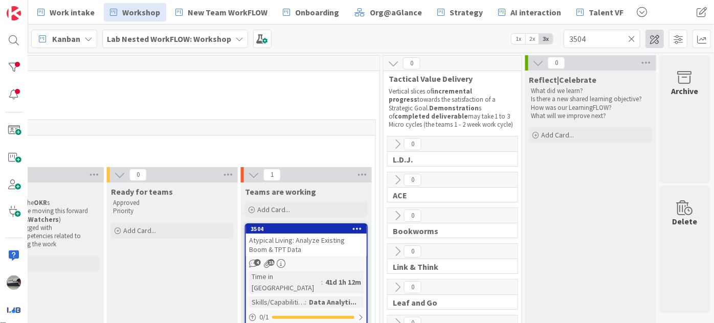
scroll to position [23, 519]
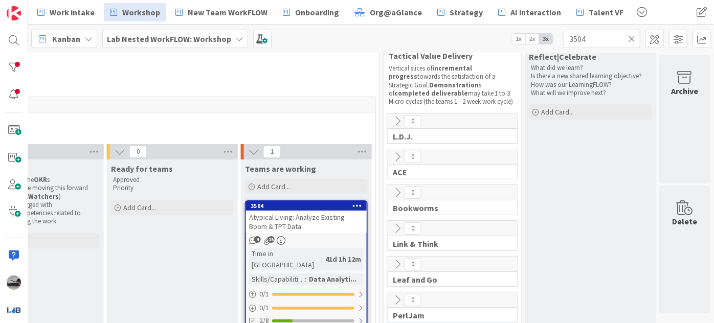
click at [248, 151] on icon at bounding box center [253, 151] width 11 height 11
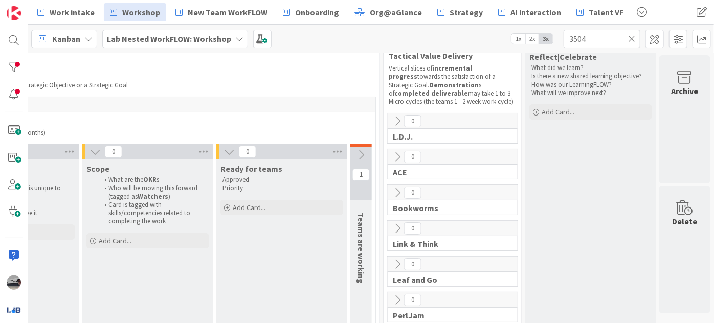
scroll to position [23, 414]
click at [223, 150] on icon at bounding box center [228, 151] width 11 height 11
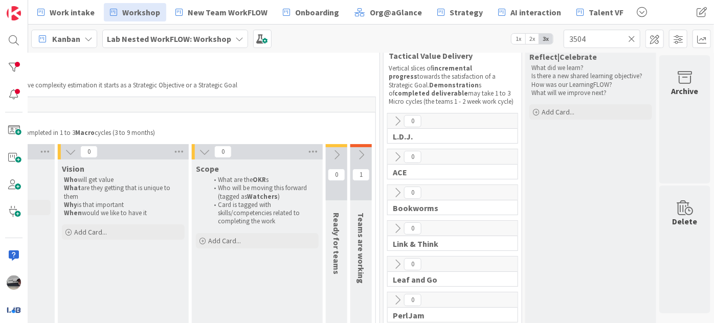
scroll to position [23, 305]
click at [199, 151] on icon at bounding box center [204, 151] width 11 height 11
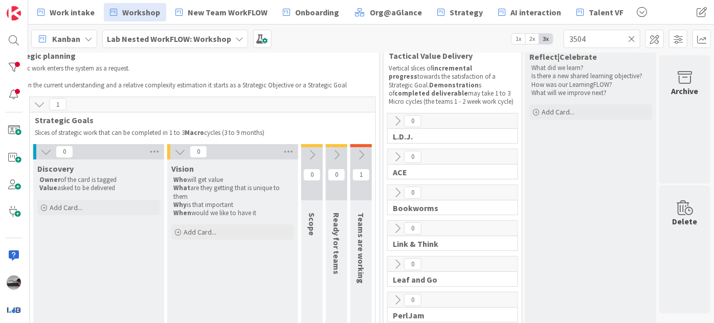
click at [177, 151] on icon at bounding box center [179, 151] width 11 height 11
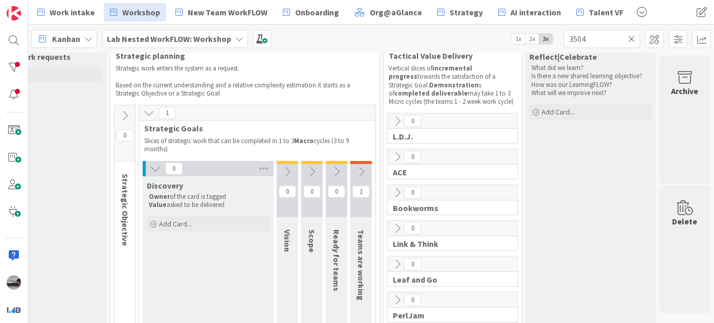
scroll to position [23, 86]
click at [632, 38] on icon at bounding box center [631, 38] width 7 height 9
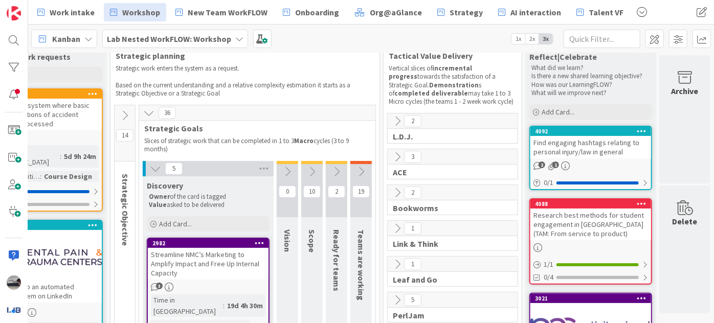
click at [150, 168] on icon at bounding box center [155, 168] width 11 height 11
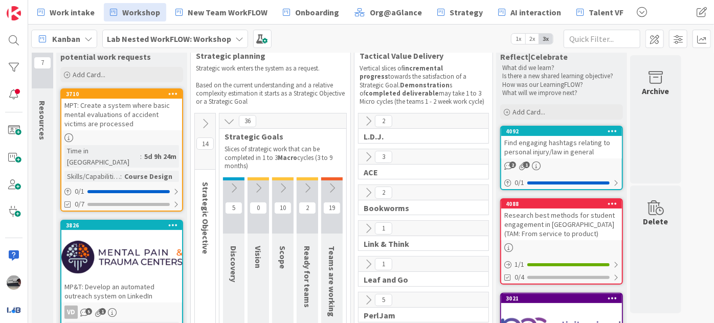
click at [227, 120] on icon at bounding box center [228, 121] width 11 height 11
